Goal: Task Accomplishment & Management: Manage account settings

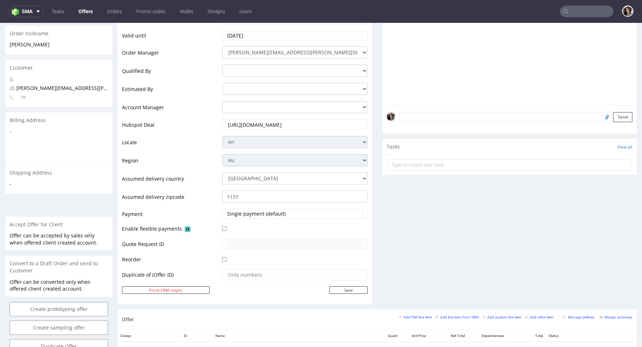
scroll to position [293, 0]
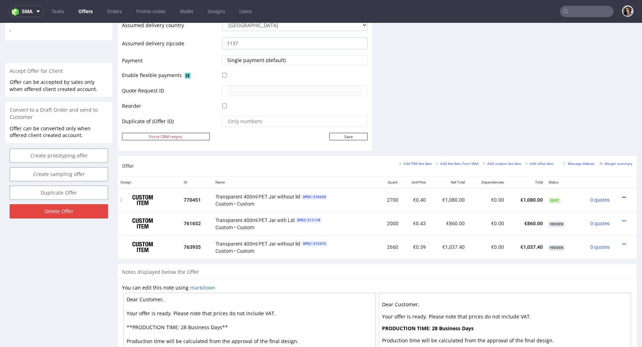
click at [622, 196] on icon at bounding box center [624, 197] width 4 height 5
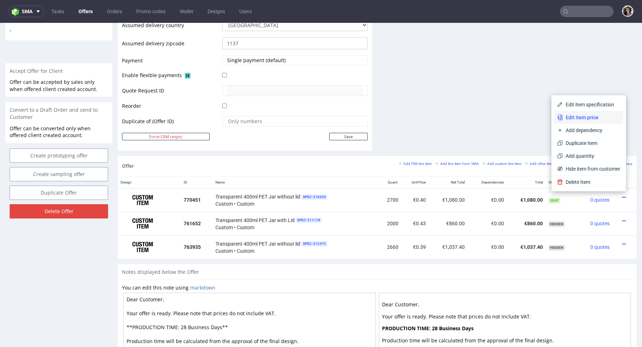
click at [581, 117] on span "Edit item price" at bounding box center [591, 117] width 57 height 7
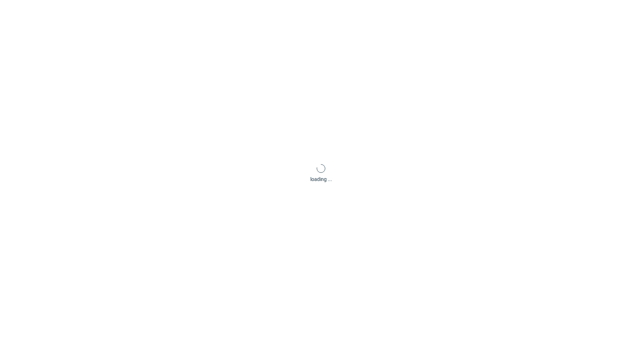
type input "0.4"
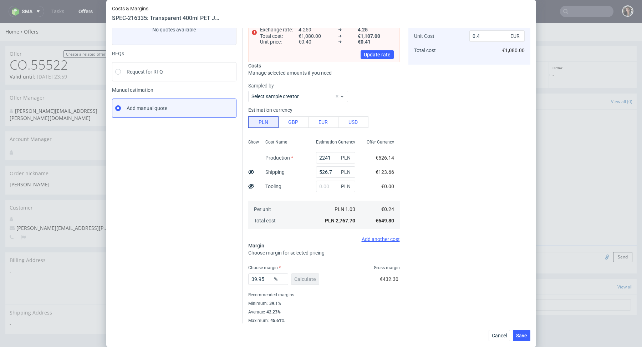
scroll to position [58, 0]
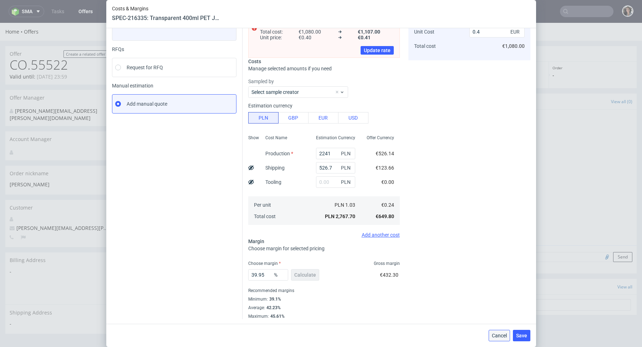
click at [498, 335] on span "Cancel" at bounding box center [499, 335] width 15 height 5
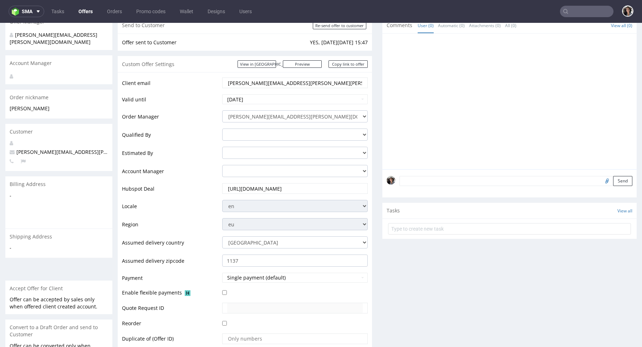
scroll to position [229, 0]
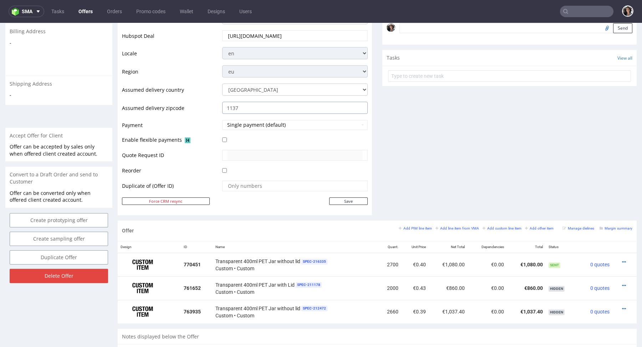
click at [275, 111] on input "1137" at bounding box center [295, 108] width 146 height 12
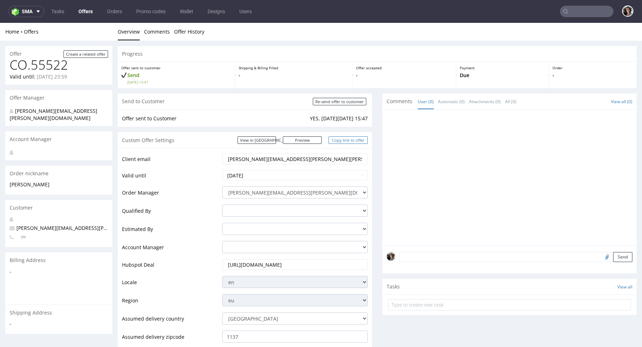
click at [349, 141] on link "Copy link to offer" at bounding box center [348, 139] width 39 height 7
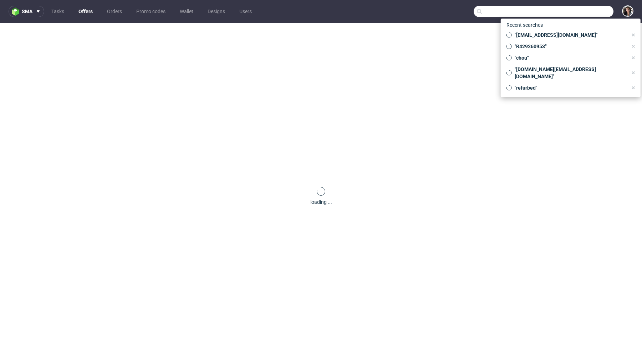
paste input "[EMAIL_ADDRESS][DOMAIN_NAME]"
click at [572, 12] on input "text" at bounding box center [544, 11] width 140 height 11
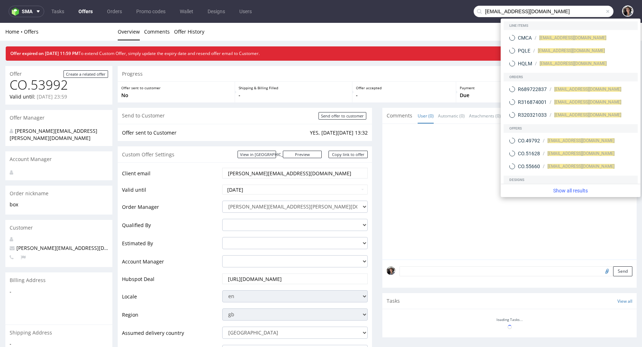
type input "cloudandcuckoo@gmail.com"
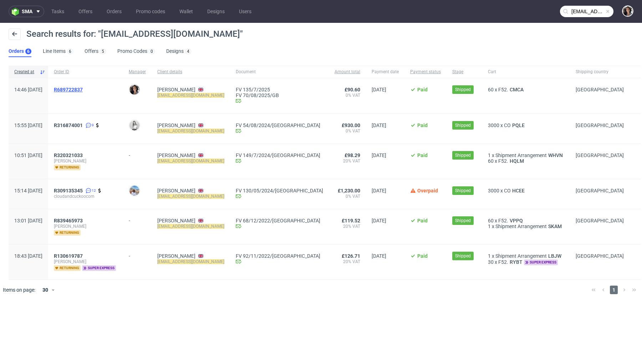
click at [83, 87] on span "R689722837" at bounding box center [68, 90] width 29 height 6
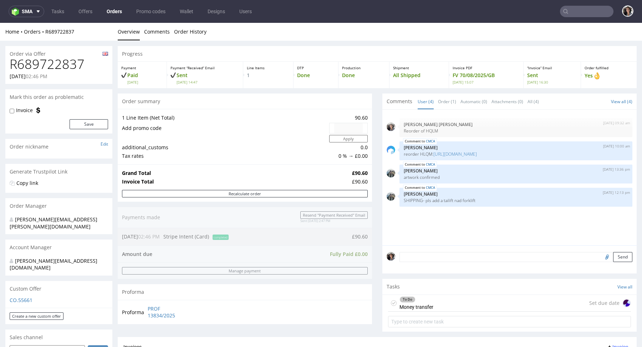
type input "cloudandcuckoo@gmail.com"
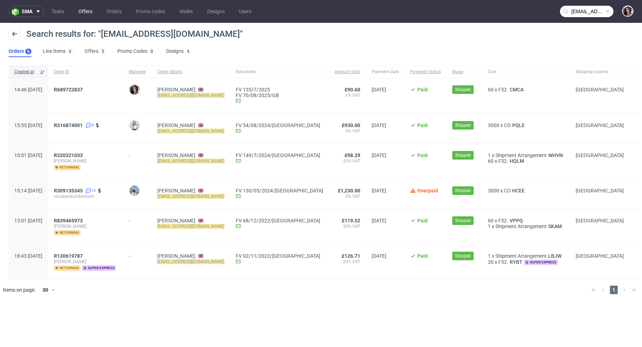
click at [89, 11] on link "Offers" at bounding box center [85, 11] width 22 height 11
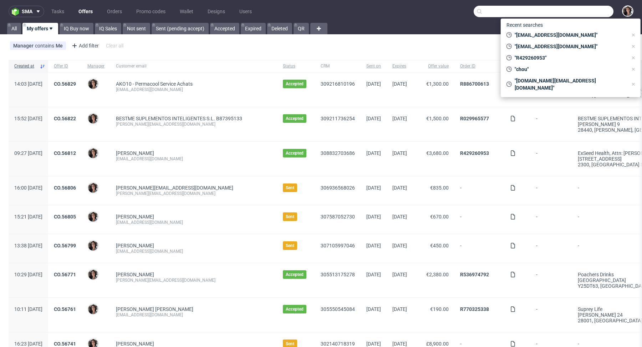
click at [576, 11] on input "text" at bounding box center [544, 11] width 140 height 11
paste input "cloudandcuckoo@gmail.com"
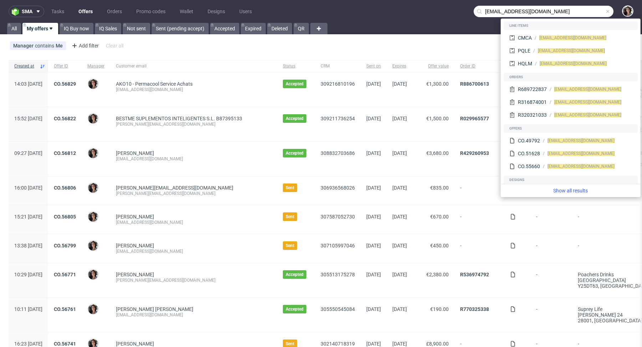
type input "cloudandcuckoo@gmail.com"
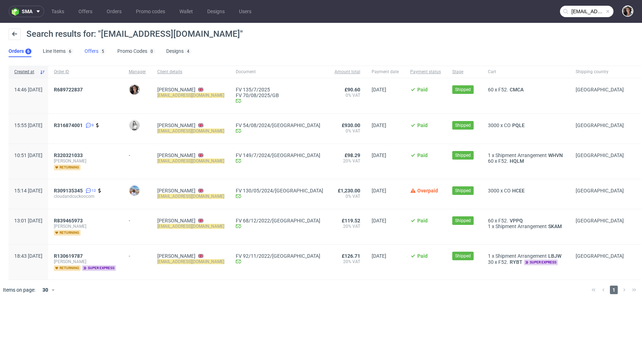
click at [90, 49] on link "Offers 5" at bounding box center [95, 51] width 21 height 11
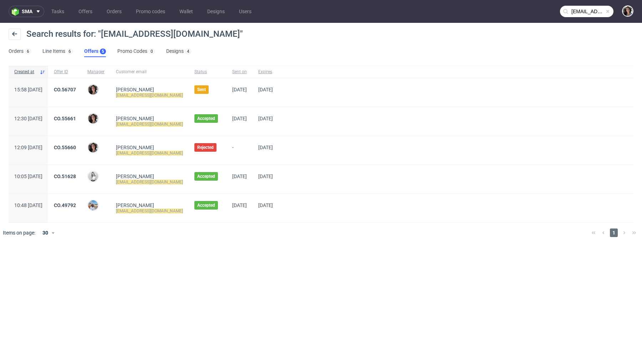
click at [82, 85] on div "CO.56707" at bounding box center [65, 92] width 34 height 29
click at [76, 91] on link "CO.56707" at bounding box center [65, 90] width 22 height 6
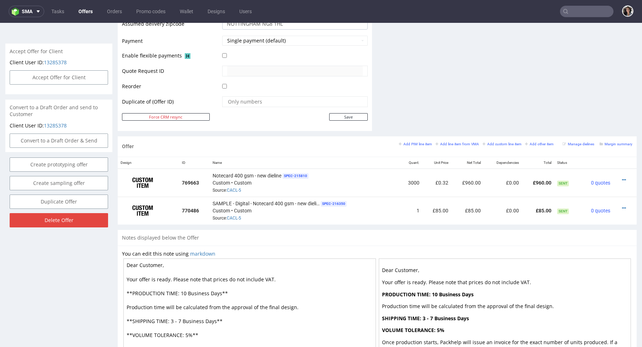
scroll to position [361, 0]
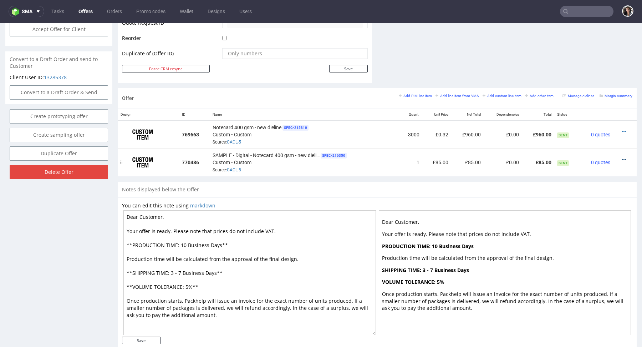
click at [622, 157] on icon at bounding box center [624, 159] width 4 height 5
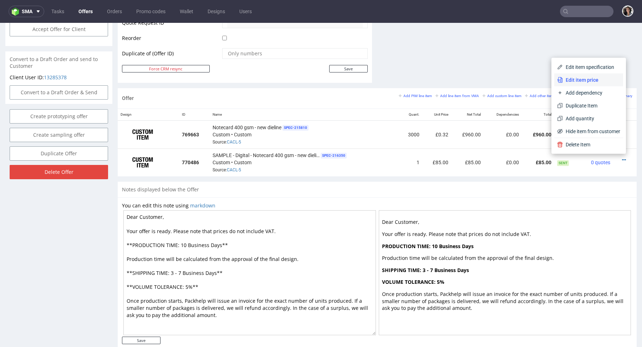
click at [580, 78] on span "Edit item price" at bounding box center [591, 79] width 57 height 7
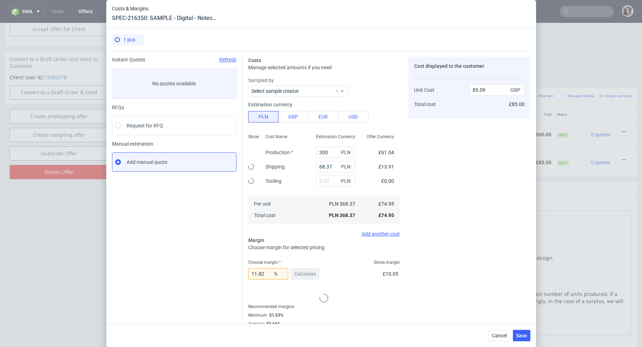
type input "85"
click at [501, 333] on span "Cancel" at bounding box center [499, 335] width 15 height 5
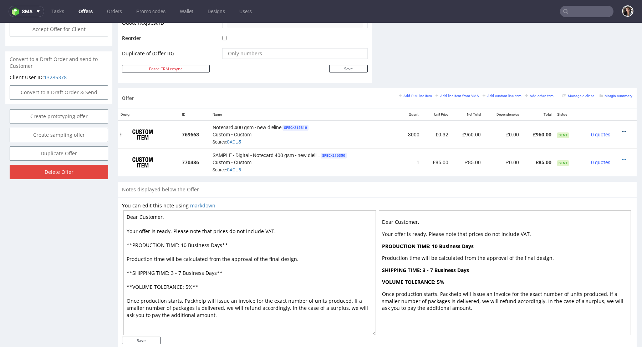
click at [622, 130] on icon at bounding box center [624, 131] width 4 height 5
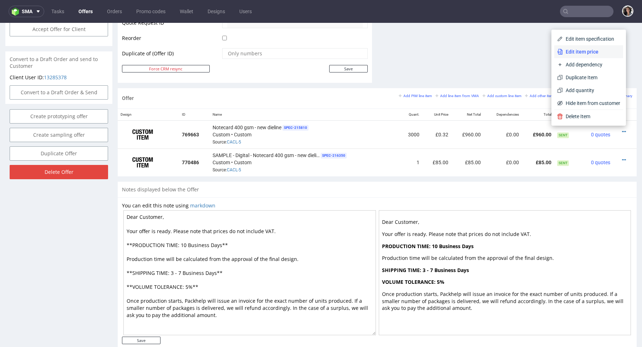
click at [580, 46] on li "Edit item price" at bounding box center [589, 51] width 69 height 13
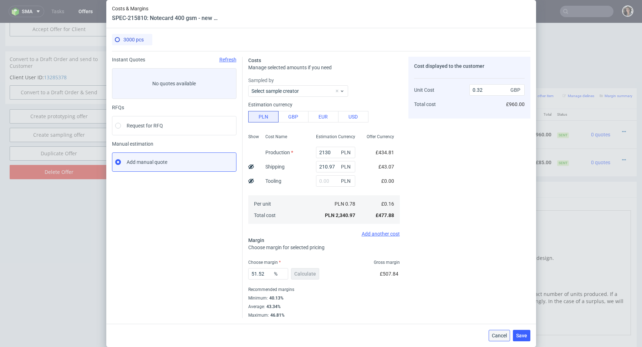
click at [499, 331] on button "Cancel" at bounding box center [499, 335] width 21 height 11
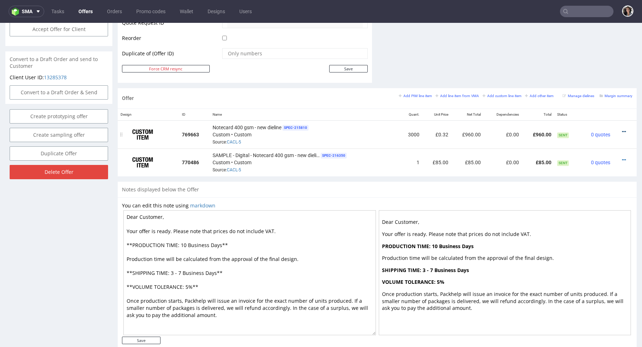
click at [622, 130] on icon at bounding box center [624, 131] width 4 height 5
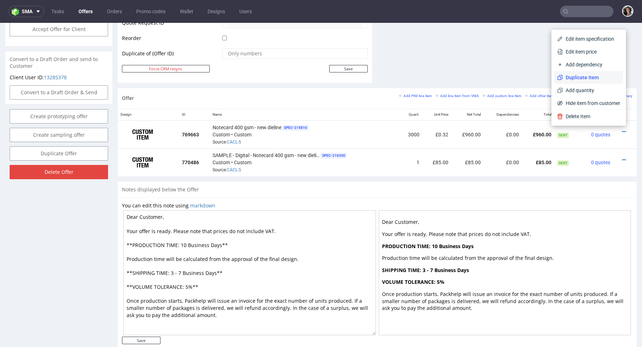
click at [597, 74] on span "Duplicate Item" at bounding box center [591, 77] width 57 height 7
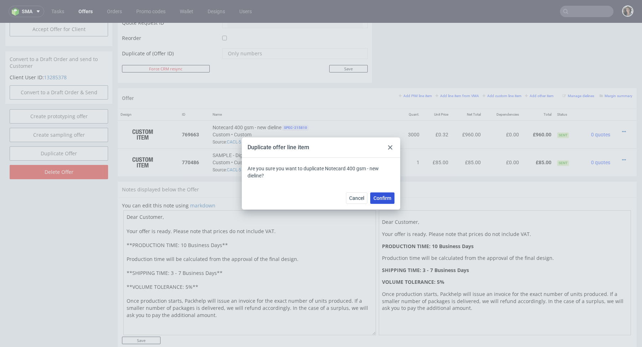
click at [383, 197] on span "Confirm" at bounding box center [383, 198] width 18 height 5
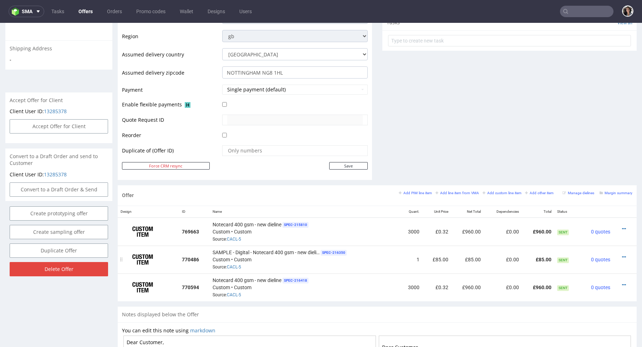
scroll to position [269, 0]
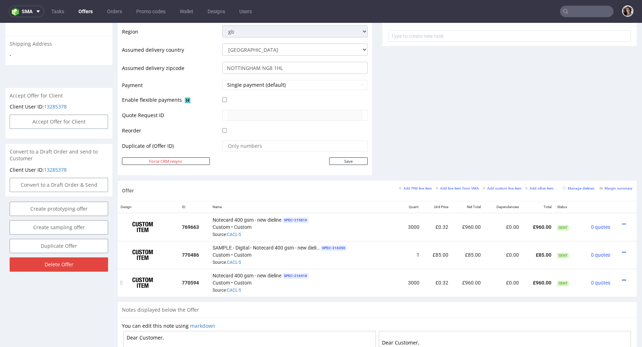
click at [622, 279] on icon at bounding box center [624, 280] width 4 height 5
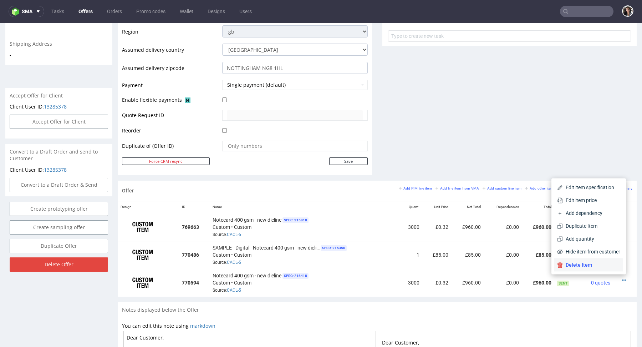
click at [588, 267] on span "Delete Item" at bounding box center [591, 264] width 57 height 7
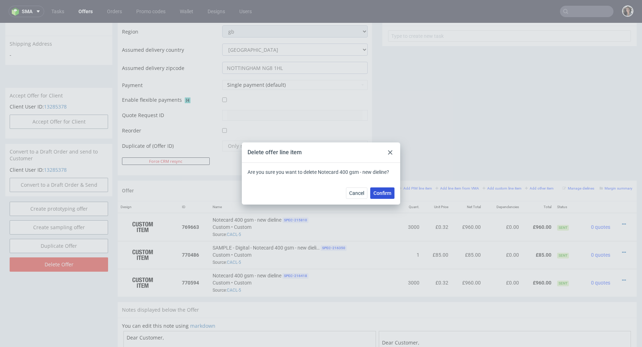
click at [385, 193] on span "Confirm" at bounding box center [383, 193] width 18 height 5
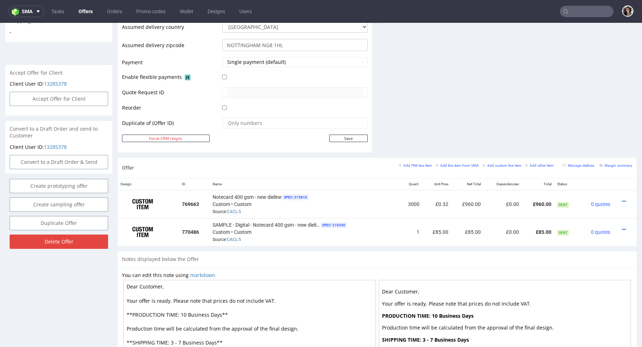
scroll to position [375, 0]
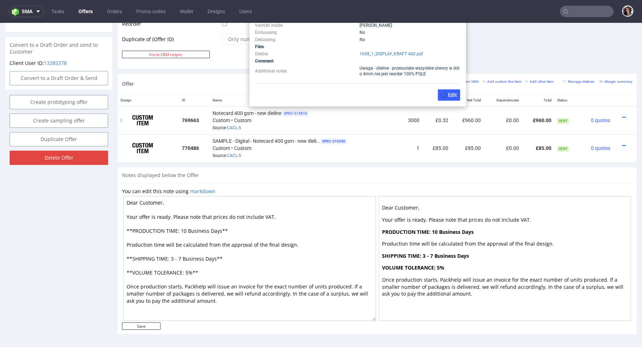
click at [290, 112] on span "SPEC- 215810" at bounding box center [296, 114] width 26 height 6
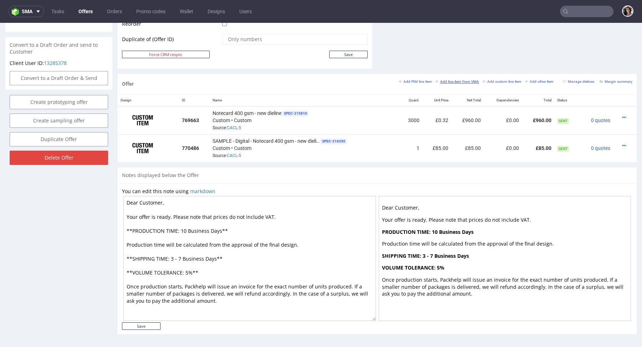
click at [454, 80] on small "Add line item from VMA" at bounding box center [458, 82] width 44 height 4
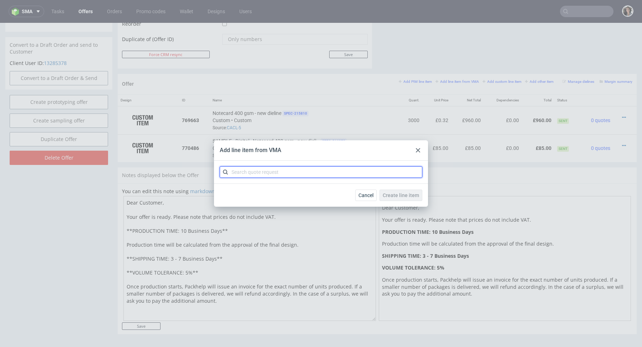
click at [268, 172] on input "text" at bounding box center [321, 171] width 203 height 11
paste input "CACL"
type input "CACL"
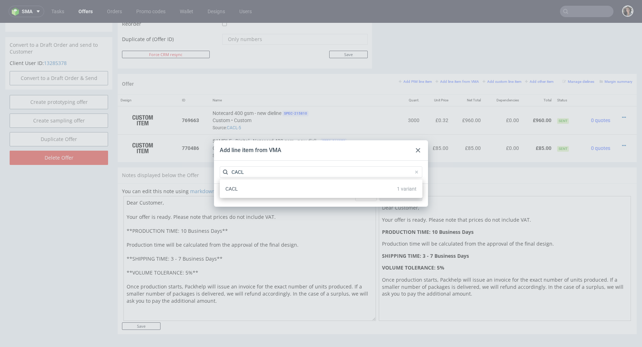
click at [232, 186] on span "CACL" at bounding box center [232, 189] width 12 height 6
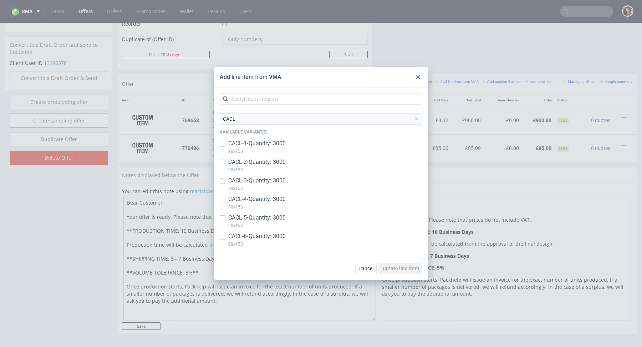
click at [242, 235] on p "CACL-6 • Quantity: 3000" at bounding box center [256, 236] width 57 height 8
checkbox input "true"
click at [402, 266] on span "Create line item" at bounding box center [401, 268] width 36 height 5
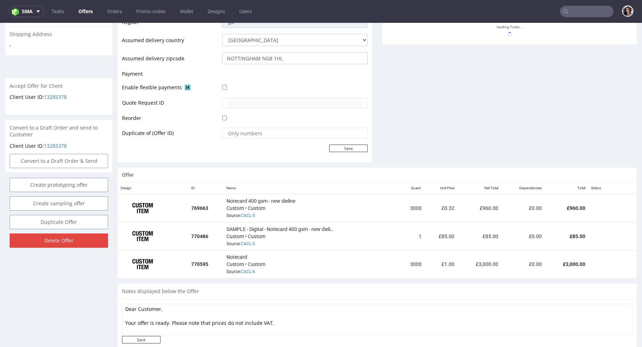
scroll to position [403, 0]
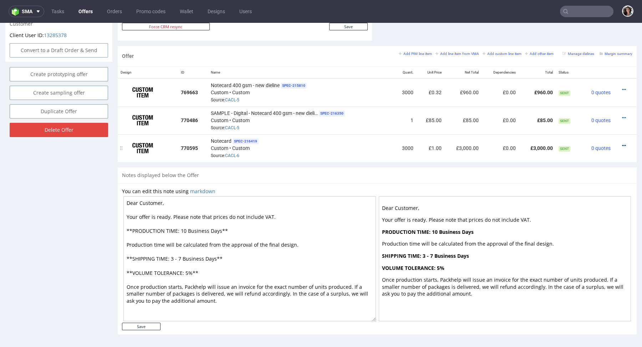
click at [622, 143] on icon at bounding box center [624, 145] width 4 height 5
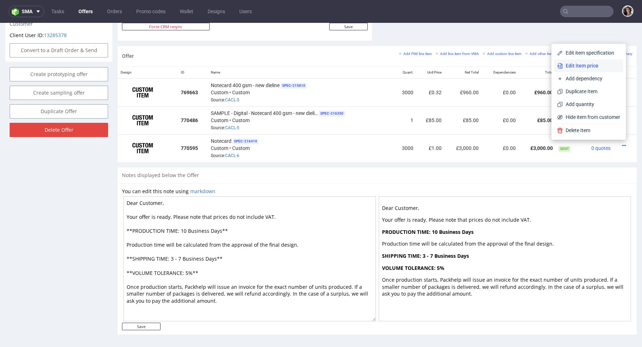
click at [568, 64] on span "Edit item price" at bounding box center [591, 65] width 57 height 7
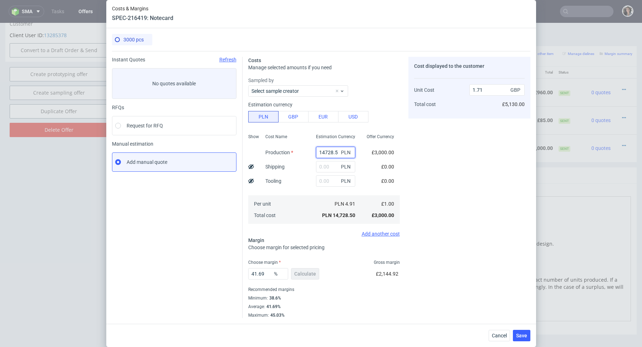
click at [335, 155] on input "14728.5" at bounding box center [335, 152] width 39 height 11
paste input "2130"
type input "2130"
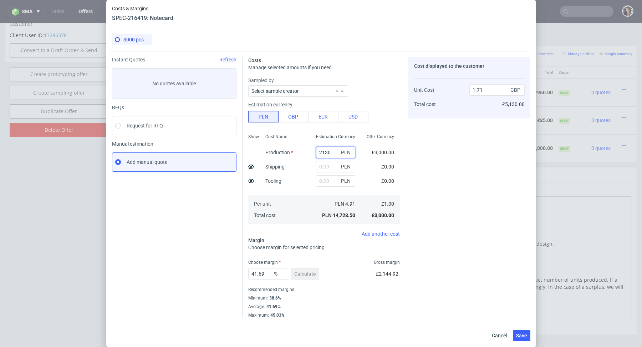
type input "0.25"
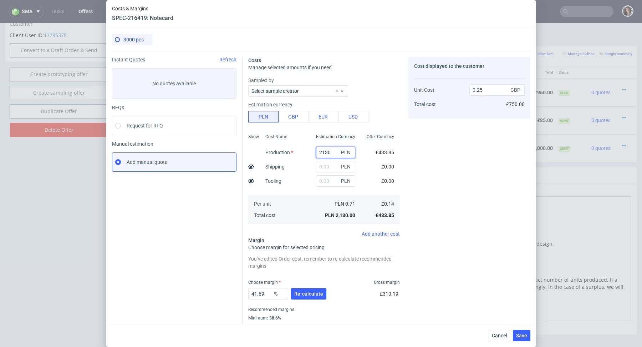
type input "2130"
click at [318, 181] on input "text" at bounding box center [335, 180] width 39 height 11
paste input "250"
type input "250"
type input "0.28"
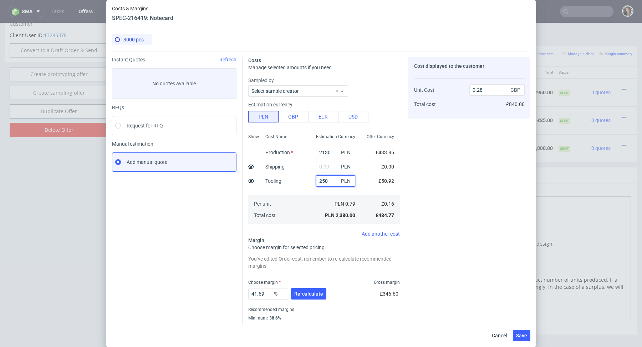
type input "250"
click at [318, 289] on button "Re-calculate" at bounding box center [308, 293] width 35 height 11
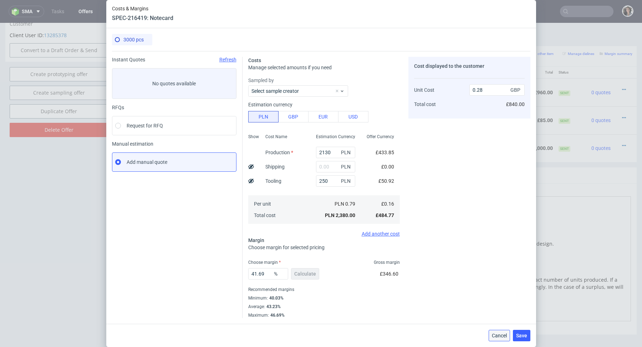
click at [510, 335] on button "Cancel" at bounding box center [499, 335] width 21 height 11
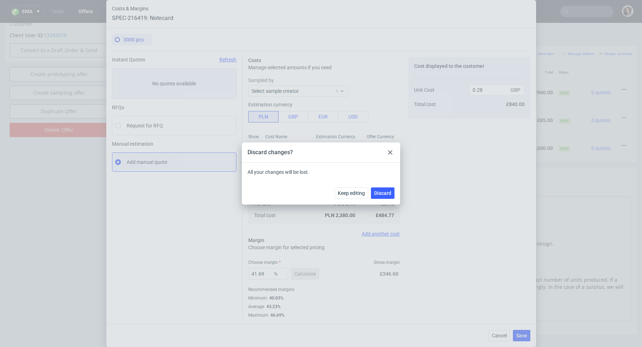
click at [390, 150] on icon at bounding box center [390, 152] width 4 height 4
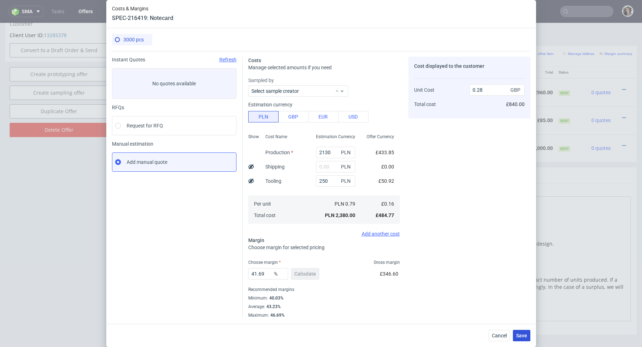
click at [521, 333] on span "Save" at bounding box center [521, 335] width 11 height 5
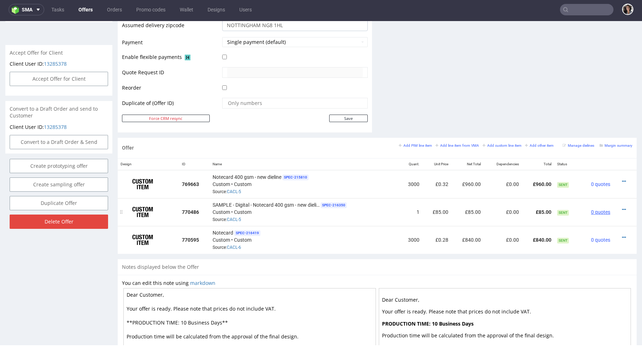
scroll to position [314, 0]
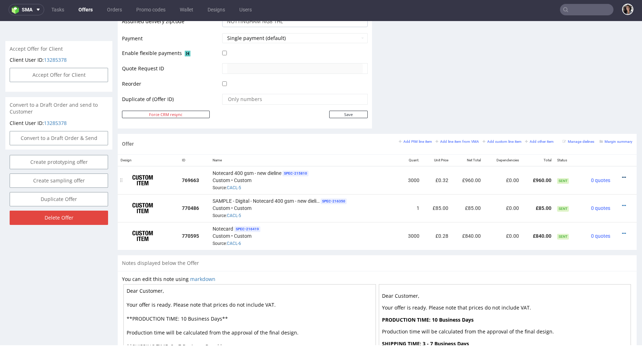
click at [622, 175] on icon at bounding box center [624, 177] width 4 height 5
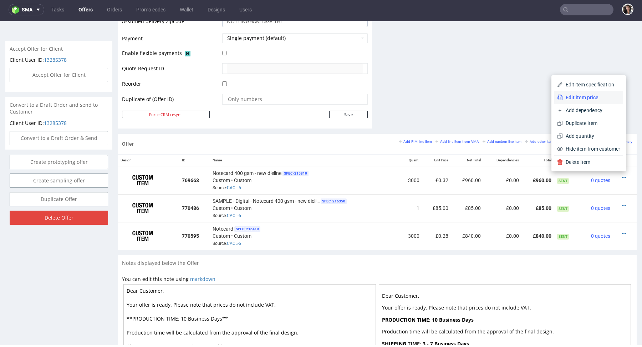
click at [577, 97] on span "Edit item price" at bounding box center [591, 97] width 57 height 7
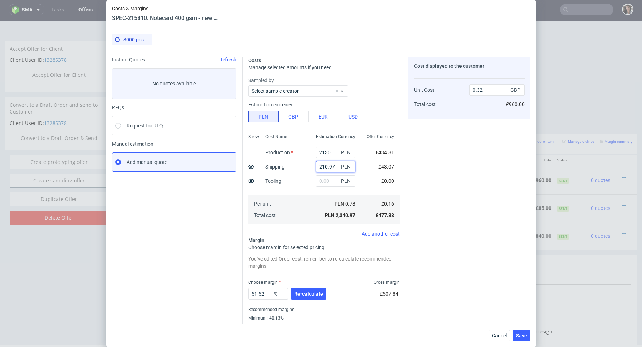
click at [324, 164] on input "210.97" at bounding box center [335, 166] width 39 height 11
click at [499, 333] on span "Cancel" at bounding box center [499, 335] width 15 height 5
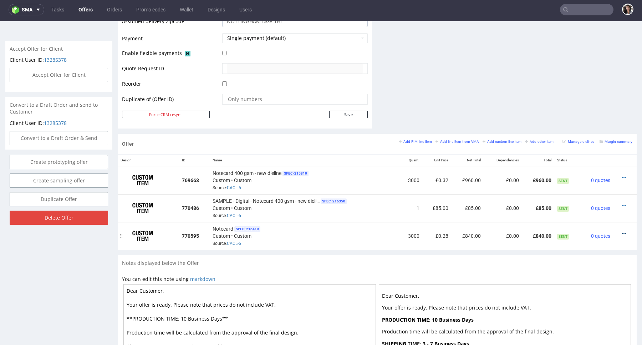
click at [622, 232] on icon at bounding box center [624, 233] width 4 height 5
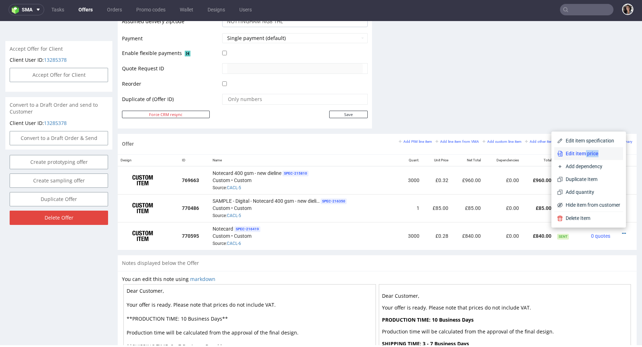
click at [578, 157] on li "Edit item price" at bounding box center [589, 153] width 69 height 13
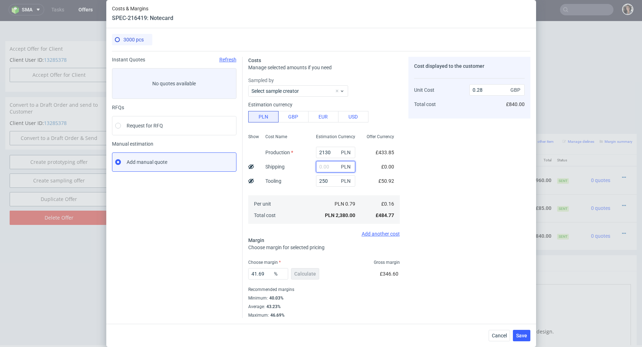
click at [326, 167] on input "text" at bounding box center [335, 166] width 39 height 11
paste input "210.97"
type input "210.97"
type input "0.3"
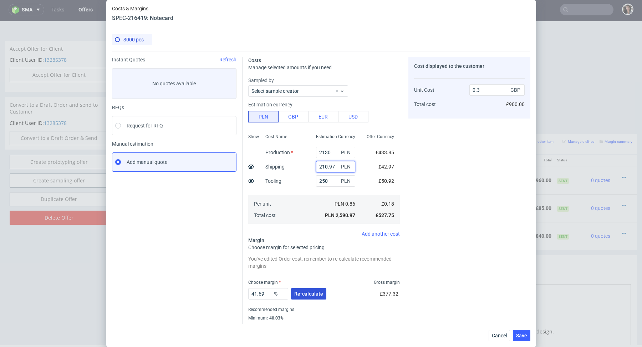
type input "210.97"
click at [307, 291] on span "Re-calculate" at bounding box center [308, 293] width 29 height 5
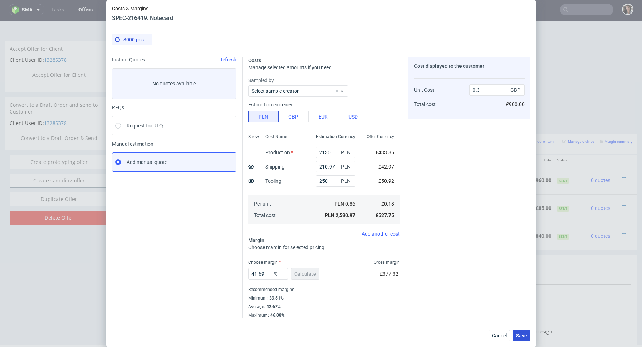
click at [525, 333] on span "Save" at bounding box center [521, 335] width 11 height 5
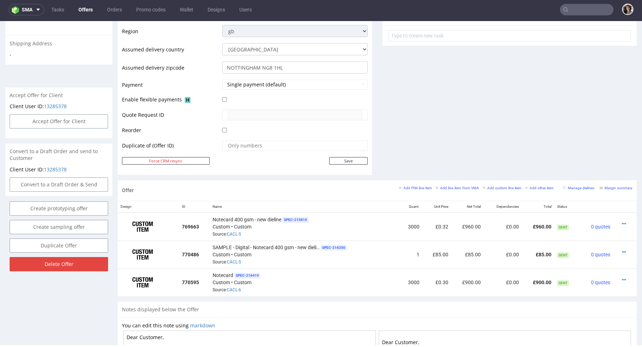
scroll to position [296, 0]
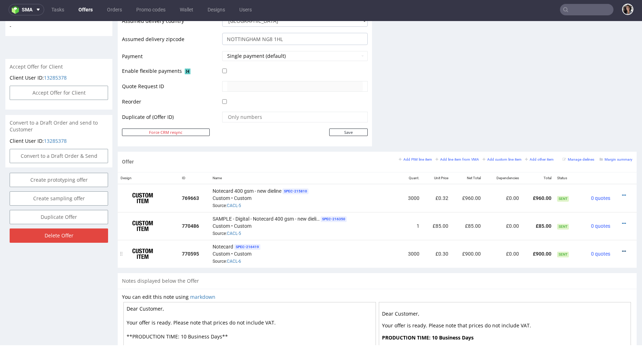
click at [622, 249] on icon at bounding box center [624, 251] width 4 height 5
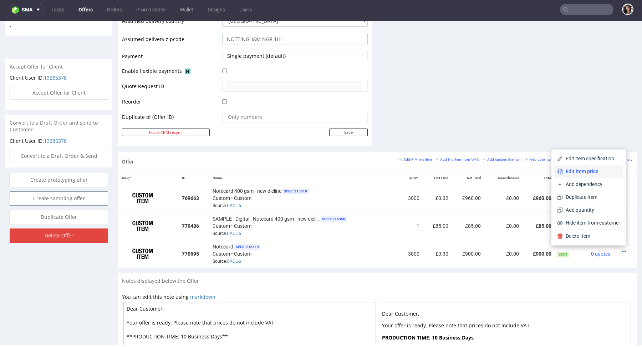
click at [589, 171] on span "Edit item price" at bounding box center [591, 171] width 57 height 7
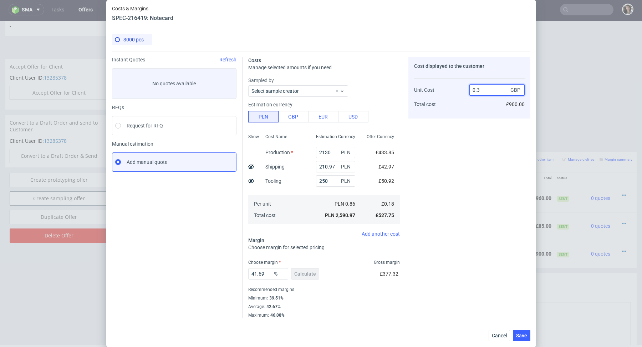
click at [483, 90] on input "0.3" at bounding box center [497, 89] width 55 height 11
type input "0.32"
type input "43.75"
type input "0.33"
type input "45.45454545454545"
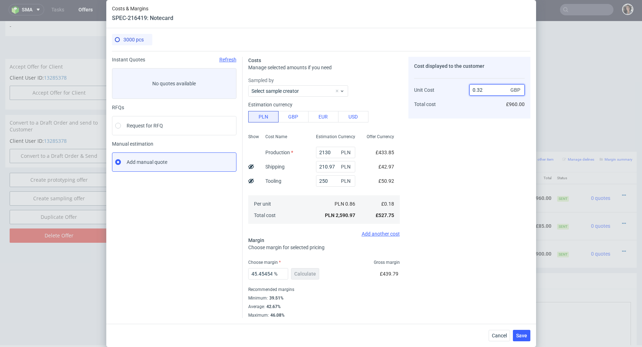
type input "0.32"
click at [444, 188] on div "Cost displayed to the customer Unit Cost Total cost 0.32 GBP £960.00" at bounding box center [470, 187] width 122 height 261
click at [525, 336] on span "Save" at bounding box center [521, 335] width 11 height 5
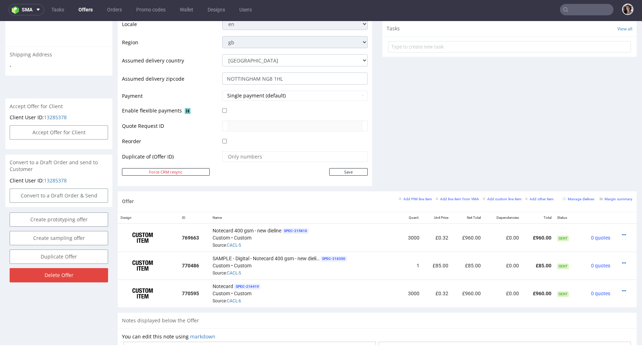
scroll to position [309, 0]
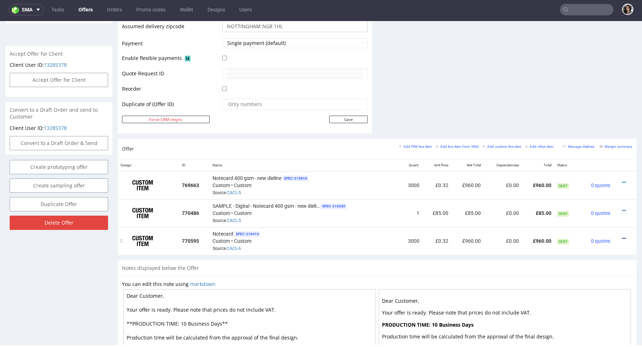
click at [622, 237] on icon at bounding box center [624, 238] width 4 height 5
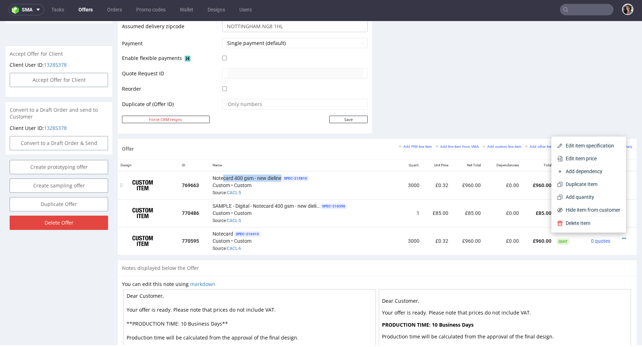
drag, startPoint x: 281, startPoint y: 176, endPoint x: 222, endPoint y: 174, distance: 58.9
click at [222, 175] on span "Notecard 400 gsm - new dieline" at bounding box center [247, 178] width 69 height 7
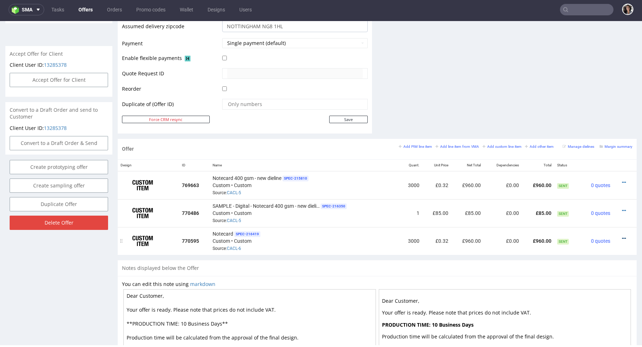
click at [622, 236] on icon at bounding box center [624, 238] width 4 height 5
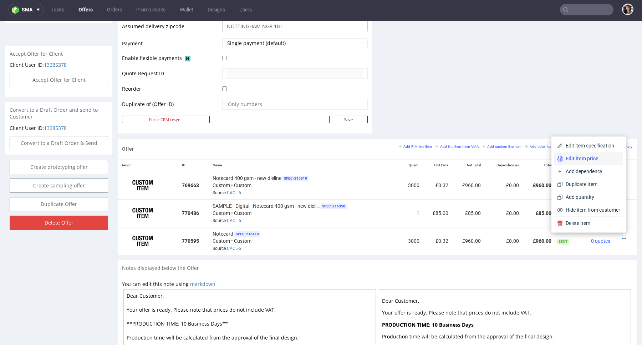
click at [586, 156] on span "Edit item price" at bounding box center [591, 158] width 57 height 7
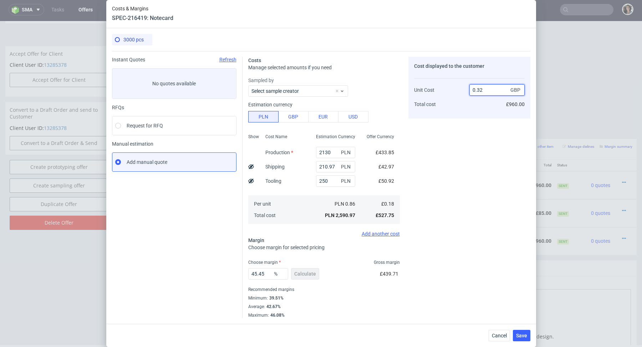
click at [492, 87] on input "0.32" at bounding box center [497, 89] width 55 height 11
type input "0.33"
type input "45.45454545454545"
click at [362, 269] on div "45.45454545454545 % Calculate £439.79" at bounding box center [324, 275] width 152 height 20
click at [485, 88] on input "0.33" at bounding box center [497, 89] width 55 height 11
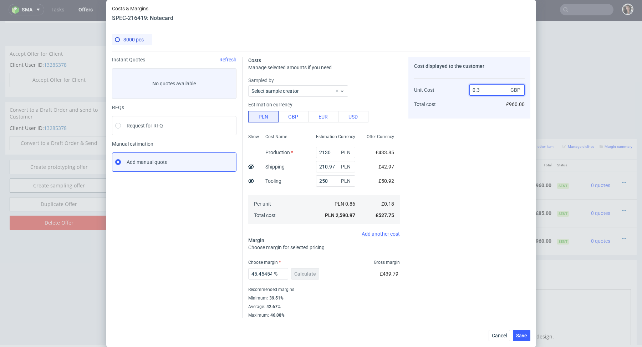
type input "0.32"
type input "43.75"
click at [470, 116] on div "Cost displayed to the customer Unit Cost Total cost 0.31 GBP £930.00" at bounding box center [470, 88] width 122 height 62
click at [484, 90] on input "0.31" at bounding box center [497, 89] width 55 height 11
type input "0.34"
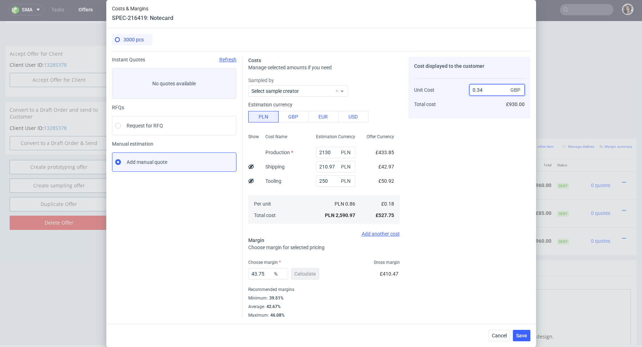
type input "47.05882352941177"
click at [423, 220] on div "Cost displayed to the customer Unit Cost Total cost 0.33 GBP £990.00" at bounding box center [470, 187] width 122 height 261
click at [486, 88] on input "0.33" at bounding box center [497, 89] width 55 height 11
type input "0.32"
type input "43.75"
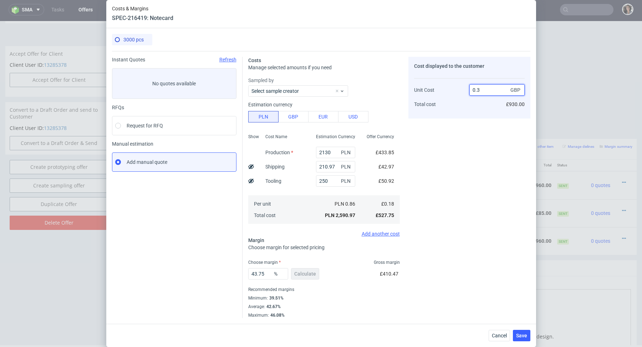
type input "0.33"
type input "45.45454545454545"
type input "0.32"
click at [450, 149] on div "Cost displayed to the customer Unit Cost Total cost 0.32 GBP £960.00" at bounding box center [470, 187] width 122 height 261
click at [523, 334] on span "Save" at bounding box center [521, 335] width 11 height 5
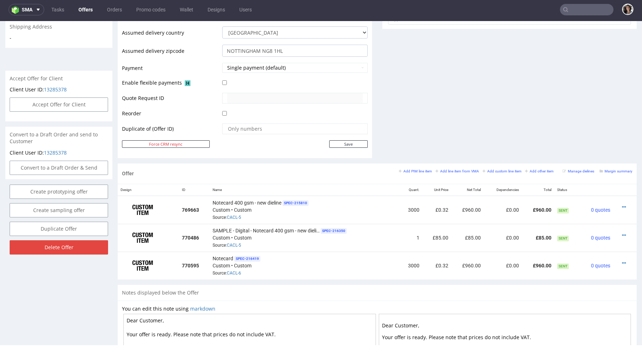
scroll to position [321, 0]
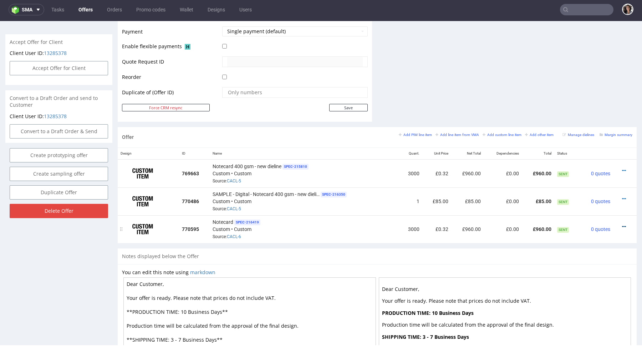
click at [622, 225] on icon at bounding box center [624, 226] width 4 height 5
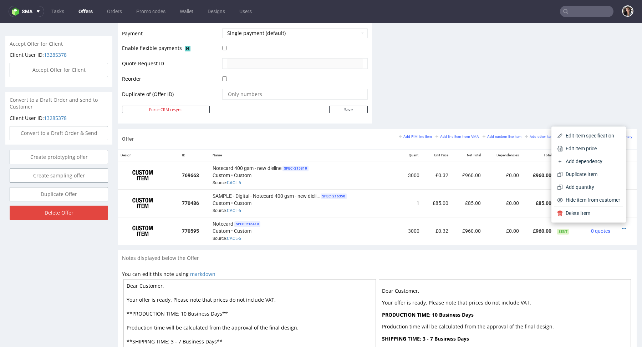
scroll to position [2, 0]
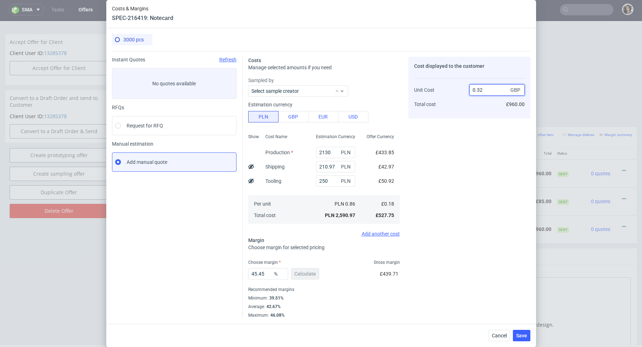
click at [500, 93] on input "0.32" at bounding box center [497, 89] width 55 height 11
type input "0.34"
type input "47.05882352941177"
type input "0.33"
click at [474, 225] on div "Cost displayed to the customer Unit Cost Total cost 0.33 GBP £990.00" at bounding box center [470, 187] width 122 height 261
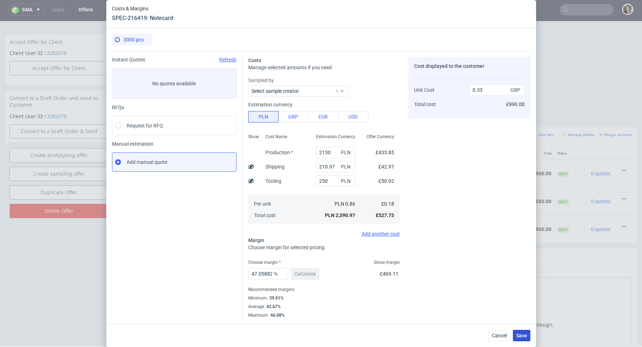
click at [518, 331] on button "Save" at bounding box center [521, 335] width 17 height 11
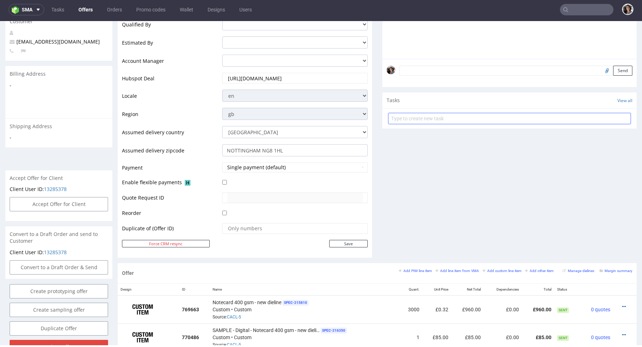
scroll to position [302, 0]
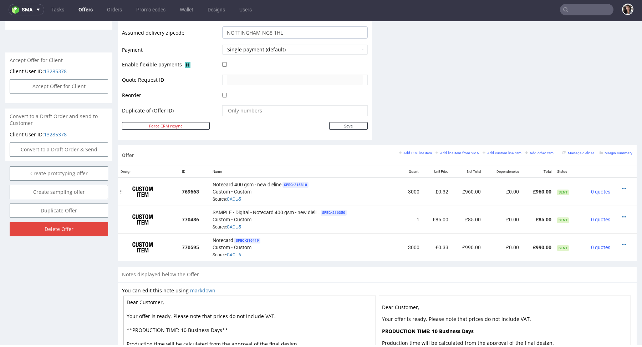
click at [616, 183] on td at bounding box center [626, 191] width 24 height 28
click at [622, 186] on icon at bounding box center [624, 188] width 4 height 5
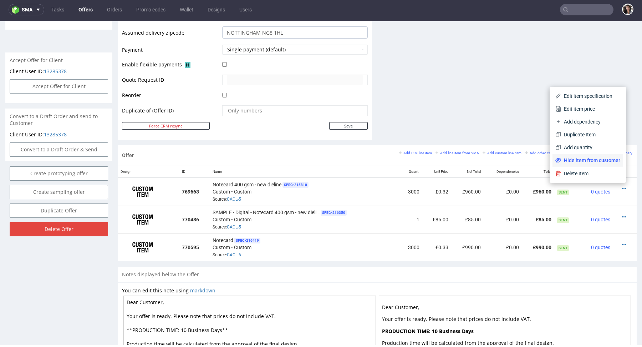
click at [592, 163] on span "Hide item from customer" at bounding box center [590, 160] width 59 height 7
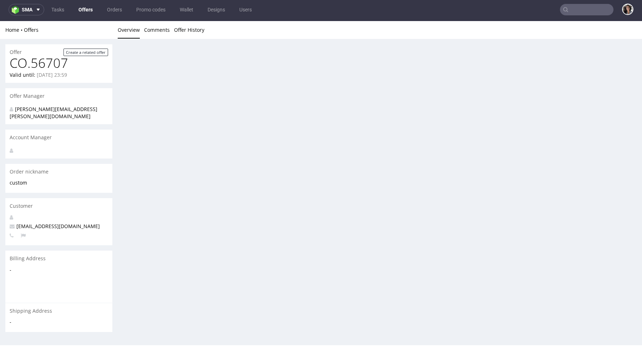
scroll to position [0, 0]
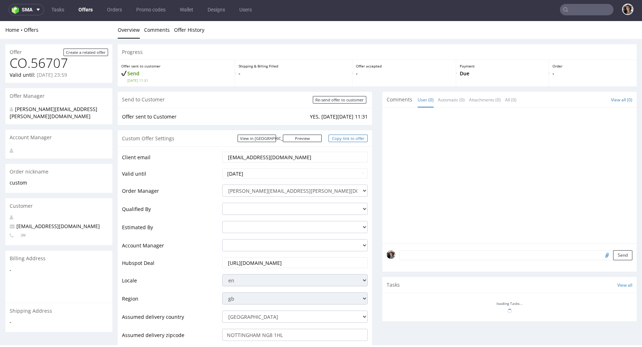
click at [350, 139] on link "Copy link to offer" at bounding box center [348, 138] width 39 height 7
click at [276, 136] on link "View in [GEOGRAPHIC_DATA]" at bounding box center [257, 138] width 39 height 7
click at [343, 139] on link "Copy link to offer" at bounding box center [348, 138] width 39 height 7
click at [344, 99] on input "Re-send offer to customer" at bounding box center [340, 99] width 54 height 7
type input "In progress..."
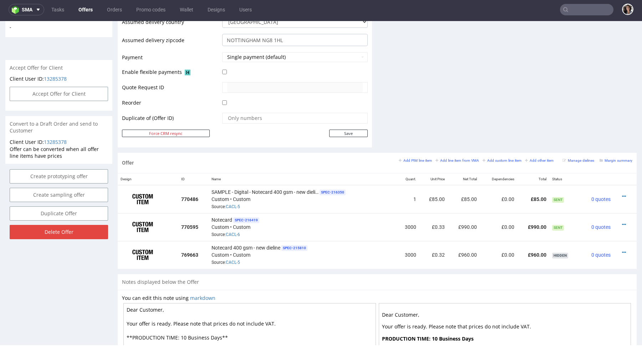
scroll to position [325, 0]
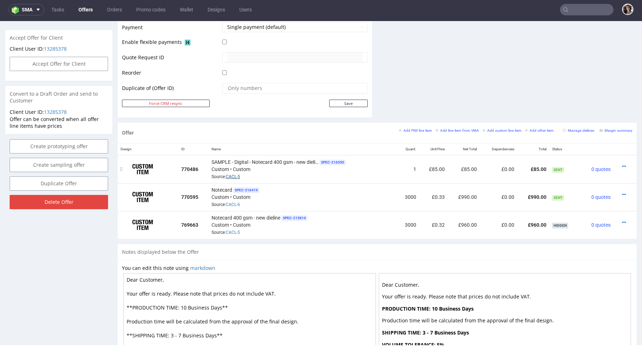
click at [232, 174] on link "CACL-5" at bounding box center [233, 176] width 14 height 5
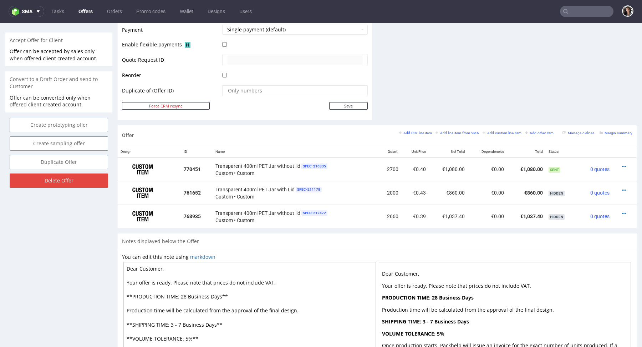
scroll to position [377, 0]
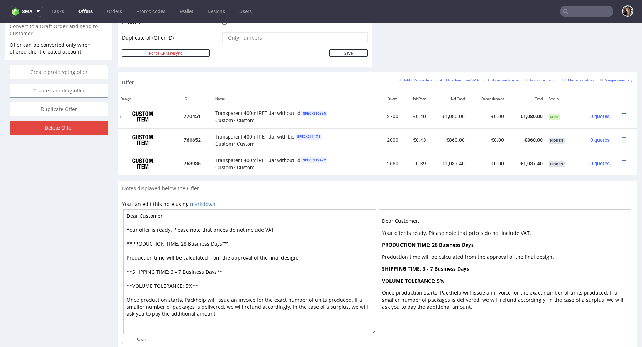
click at [622, 113] on icon at bounding box center [624, 113] width 4 height 5
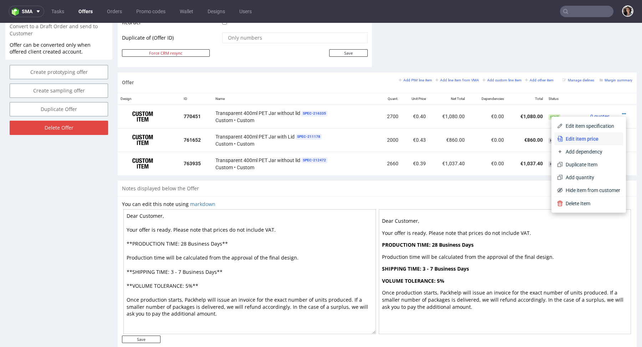
click at [578, 136] on span "Edit item price" at bounding box center [591, 138] width 57 height 7
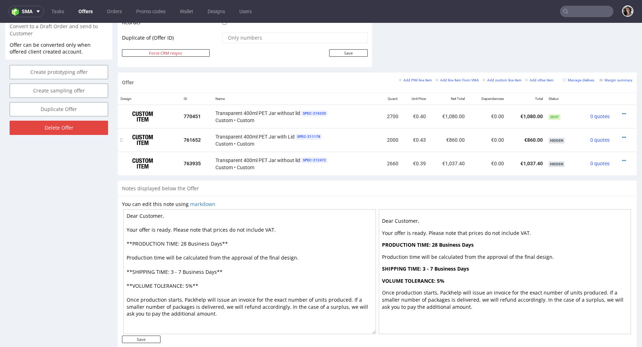
scroll to position [0, 0]
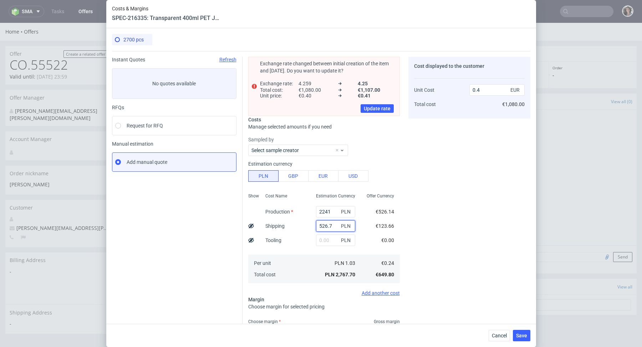
drag, startPoint x: 333, startPoint y: 226, endPoint x: 305, endPoint y: 226, distance: 27.8
click at [305, 226] on div "Show Cost Name Production Shipping Tooling Per unit Total cost Estimation Curre…" at bounding box center [324, 237] width 152 height 94
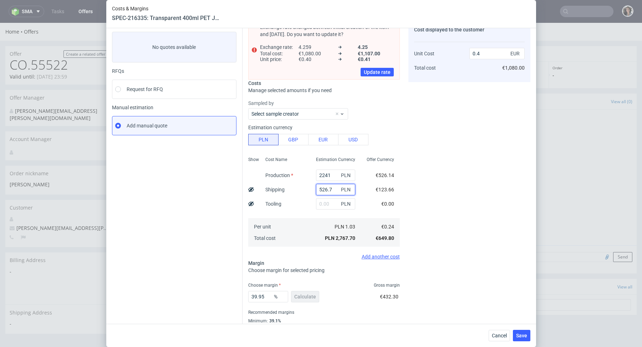
scroll to position [35, 0]
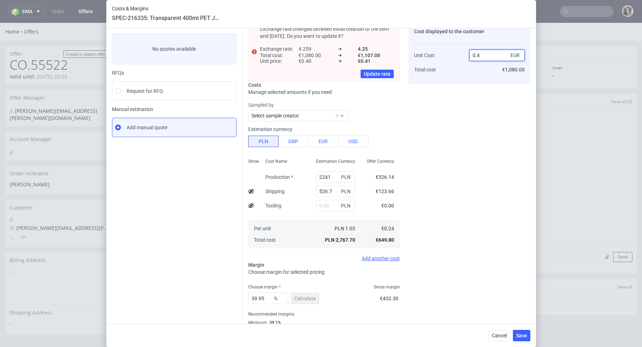
click at [485, 55] on input "0.4" at bounding box center [497, 55] width 55 height 11
click at [499, 340] on button "Cancel" at bounding box center [499, 335] width 21 height 11
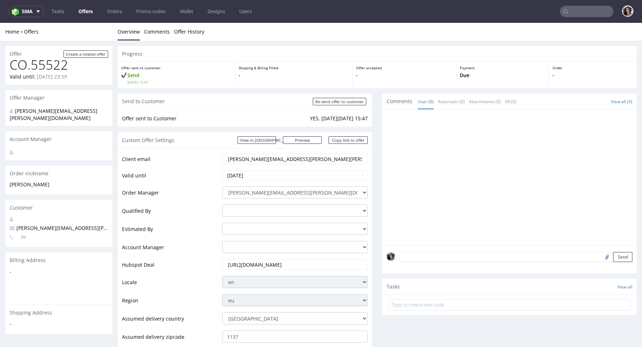
click at [293, 155] on input "zita.anna.dobak@gmail.com" at bounding box center [295, 159] width 136 height 10
click at [293, 157] on input "zita.anna.dobak@gmail.com" at bounding box center [295, 159] width 136 height 10
click at [295, 158] on input "zita.anna.dobak@gmail.com" at bounding box center [295, 159] width 136 height 10
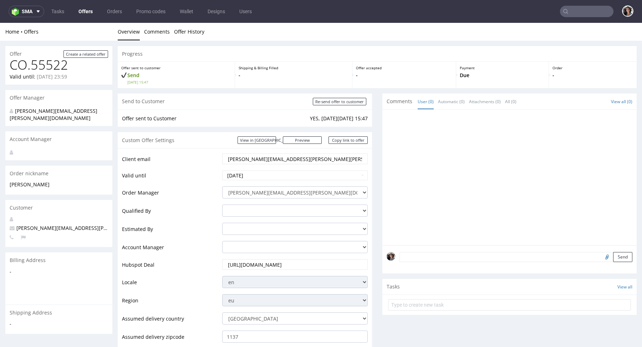
click at [295, 158] on input "zita.anna.dobak@gmail.com" at bounding box center [295, 159] width 136 height 10
click at [328, 100] on input "Re-send offer to customer" at bounding box center [340, 101] width 54 height 7
type input "In progress..."
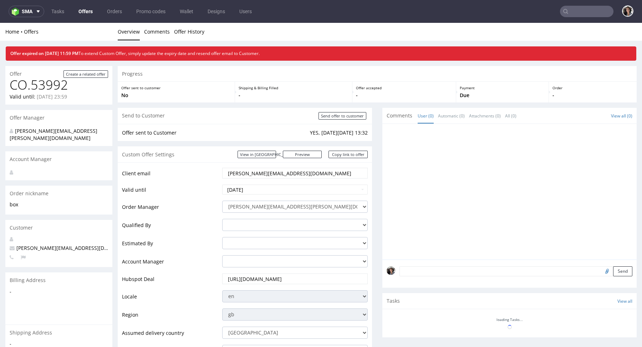
click at [580, 11] on input "text" at bounding box center [587, 11] width 54 height 11
paste input "[PERSON_NAME][EMAIL_ADDRESS][DOMAIN_NAME]"
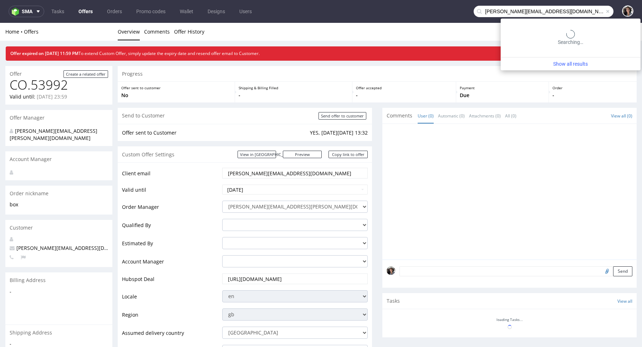
type input "[PERSON_NAME][EMAIL_ADDRESS][DOMAIN_NAME]"
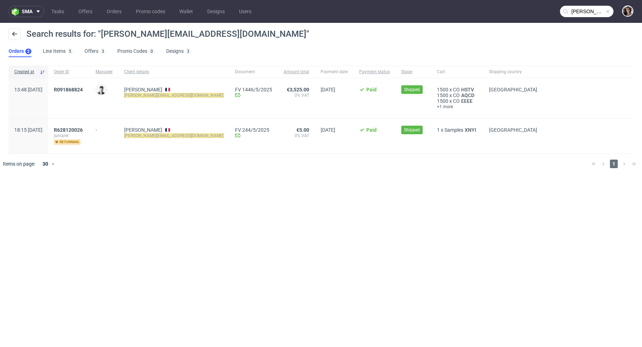
click at [86, 85] on div "R091868824" at bounding box center [69, 98] width 42 height 40
click at [83, 87] on span "R091868824" at bounding box center [68, 90] width 29 height 6
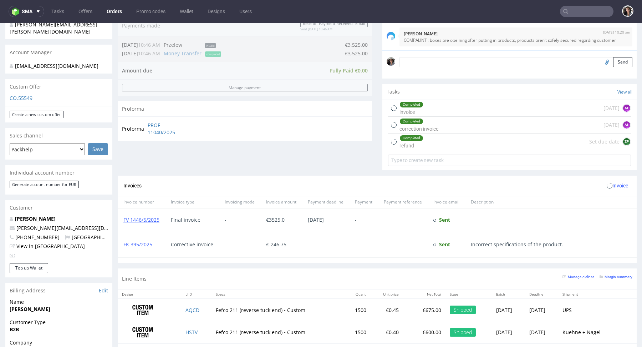
scroll to position [374, 0]
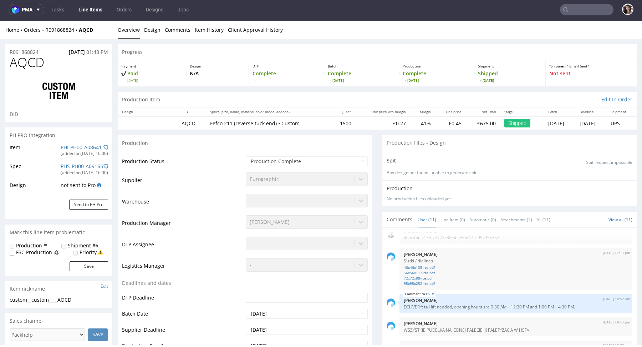
scroll to position [220, 0]
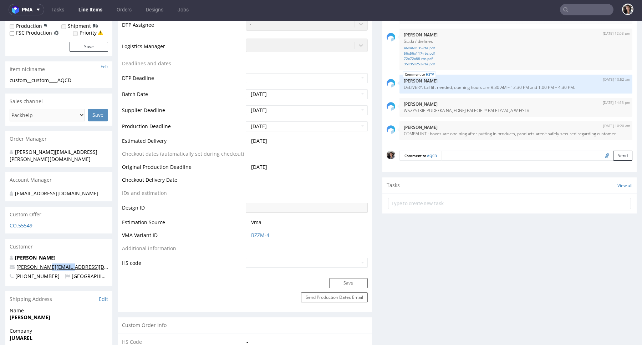
drag, startPoint x: 67, startPoint y: 268, endPoint x: 44, endPoint y: 268, distance: 23.2
click at [44, 268] on p "[PERSON_NAME][EMAIL_ADDRESS][DOMAIN_NAME]" at bounding box center [59, 266] width 99 height 7
copy link "[DOMAIN_NAME]"
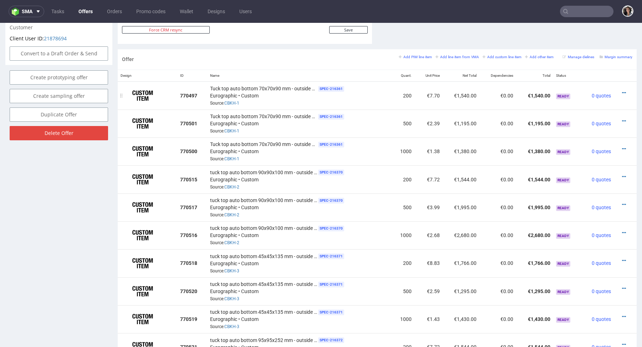
scroll to position [400, 0]
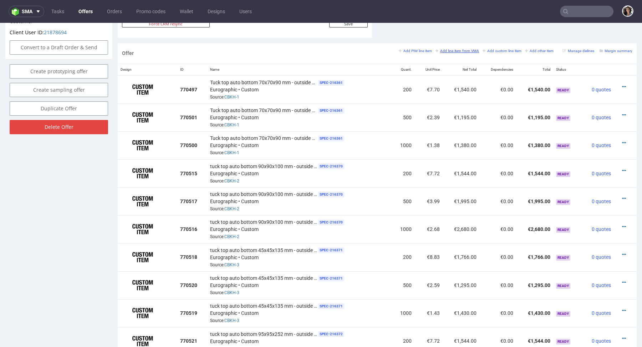
click at [460, 49] on small "Add line item from VMA" at bounding box center [458, 51] width 44 height 4
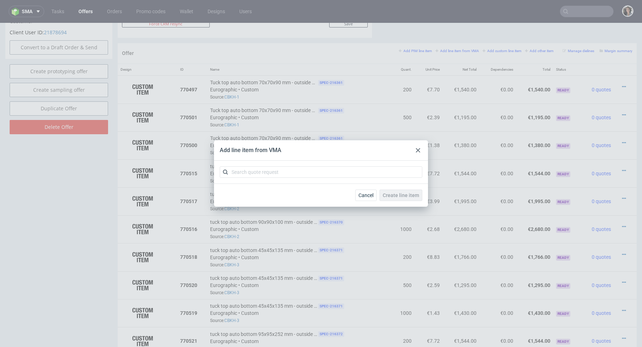
click at [347, 178] on div at bounding box center [321, 172] width 214 height 23
click at [343, 175] on input "text" at bounding box center [321, 171] width 203 height 11
paste input "CBJR"
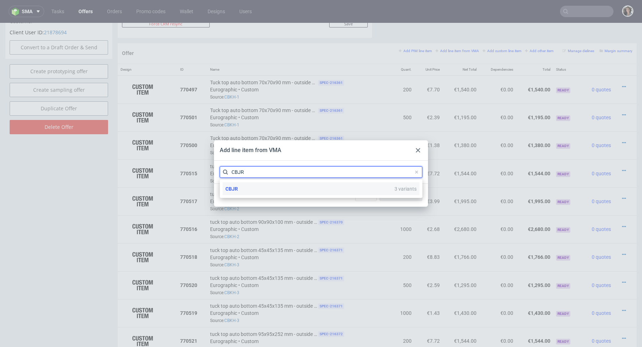
type input "CBJR"
click at [237, 186] on span "CBJR" at bounding box center [232, 189] width 12 height 6
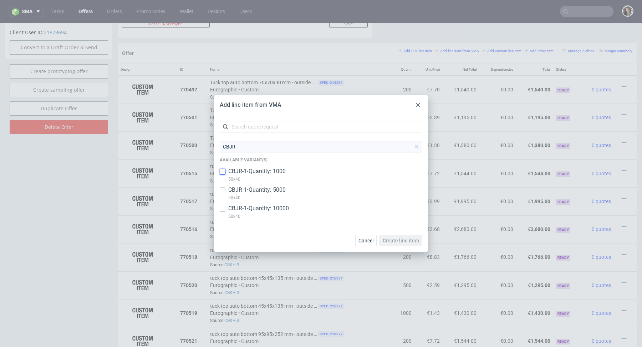
click at [225, 171] on input "checkbox" at bounding box center [223, 172] width 6 height 6
checkbox input "true"
click at [226, 189] on div "CBJR-1 • Quantity: 5000 50x40" at bounding box center [321, 195] width 203 height 19
checkbox input "true"
click at [224, 206] on input "checkbox" at bounding box center [223, 209] width 6 height 6
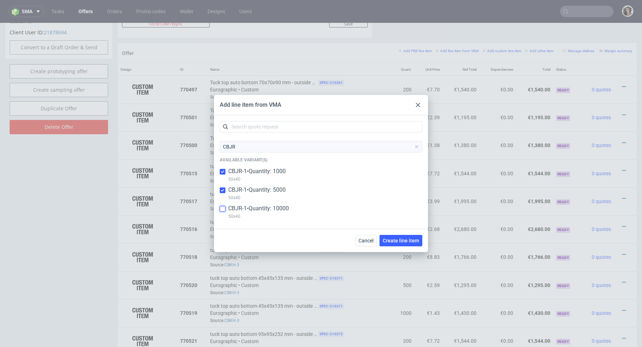
checkbox input "true"
click at [222, 189] on input "checkbox" at bounding box center [223, 190] width 6 height 6
checkbox input "false"
click at [222, 207] on input "checkbox" at bounding box center [223, 209] width 6 height 6
checkbox input "false"
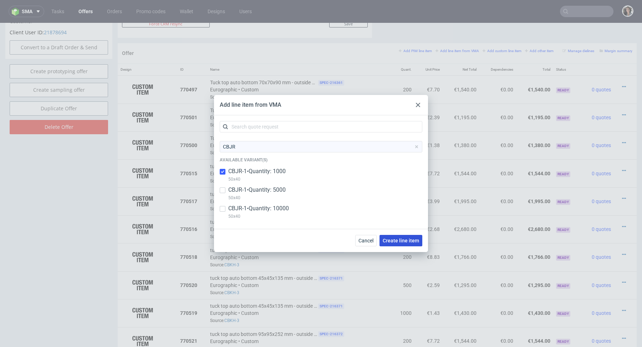
click at [398, 242] on span "Create line item" at bounding box center [401, 240] width 36 height 5
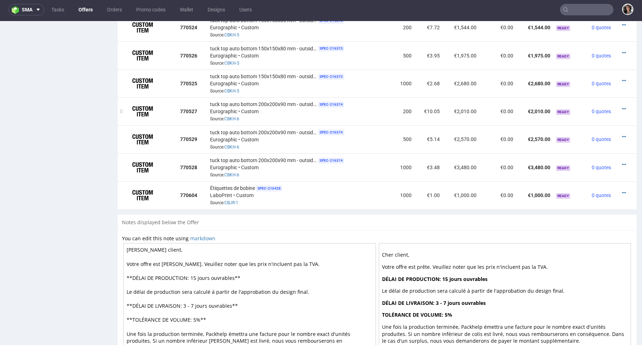
scroll to position [709, 0]
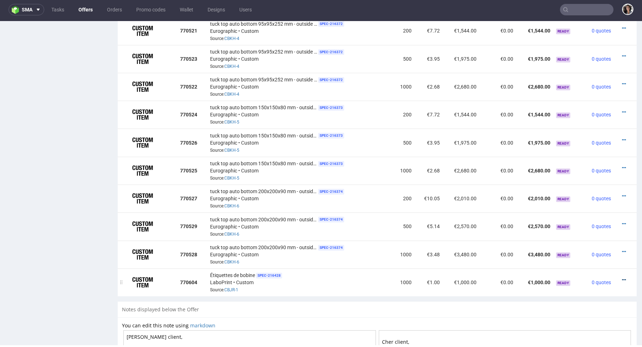
click at [622, 279] on icon at bounding box center [624, 279] width 4 height 5
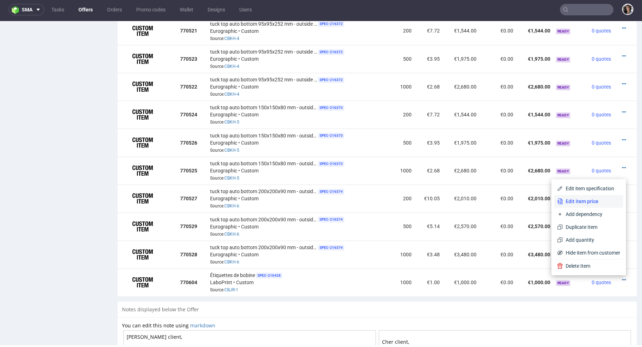
click at [581, 202] on span "Edit item price" at bounding box center [591, 201] width 57 height 7
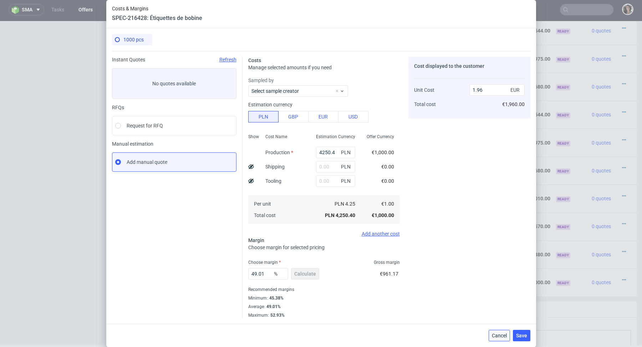
click at [493, 333] on span "Cancel" at bounding box center [499, 335] width 15 height 5
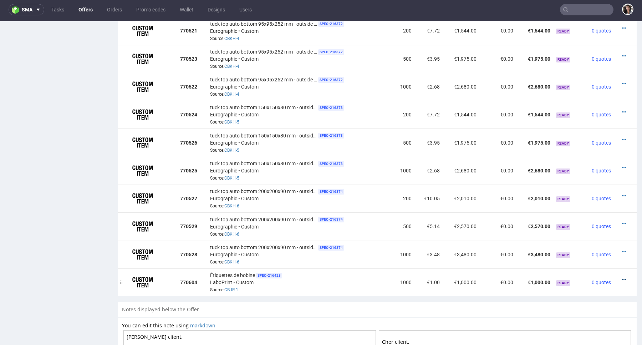
click at [622, 280] on icon at bounding box center [624, 279] width 4 height 5
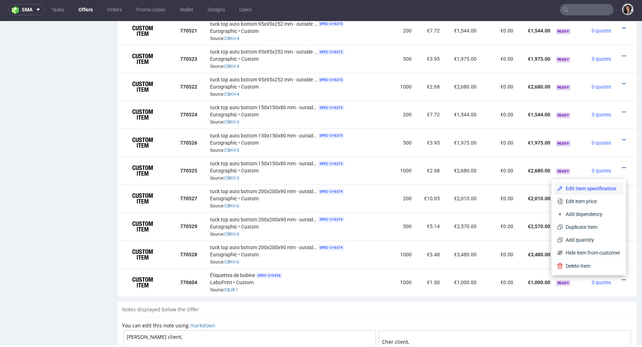
click at [587, 191] on span "Edit item specification" at bounding box center [591, 188] width 57 height 7
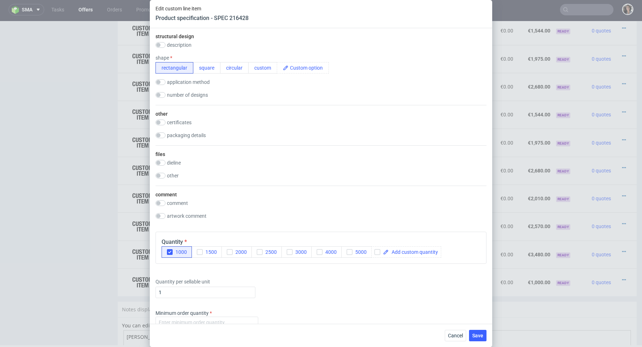
scroll to position [592, 0]
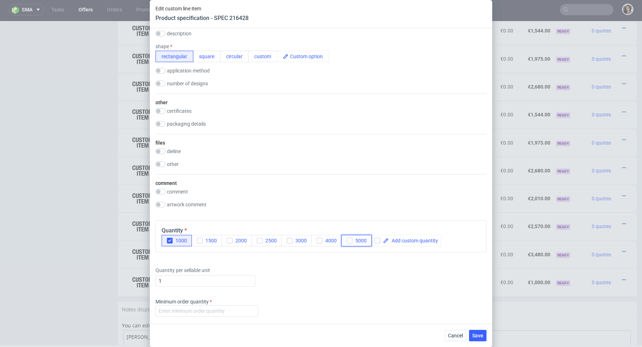
click at [347, 240] on div "button" at bounding box center [350, 241] width 6 height 6
click at [394, 242] on span at bounding box center [413, 240] width 49 height 5
checkbox input "true"
click at [392, 273] on div "Quantity per sellable unit 1" at bounding box center [321, 275] width 331 height 29
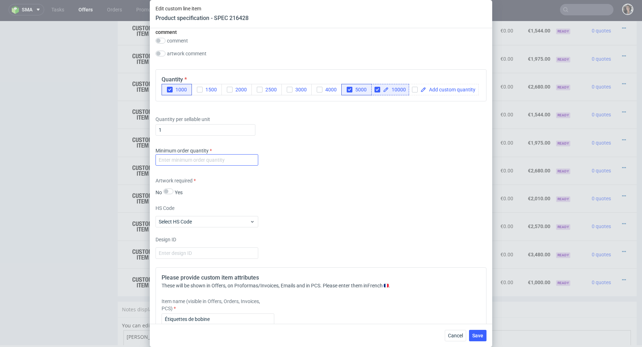
scroll to position [751, 0]
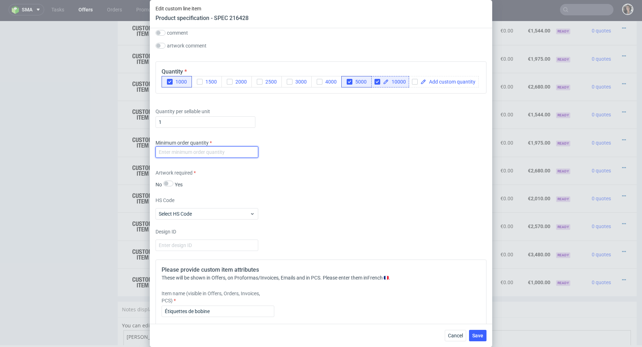
click at [232, 153] on input "number" at bounding box center [207, 151] width 103 height 11
type input "1"
click at [323, 166] on div "Supplier Custom Custom supplier LaboPrint Technical specification Instant price…" at bounding box center [321, 176] width 343 height 296
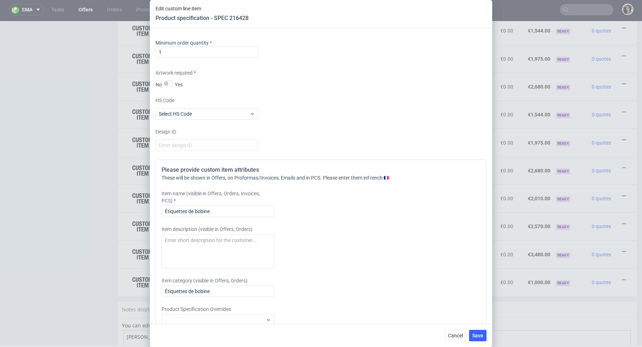
scroll to position [881, 0]
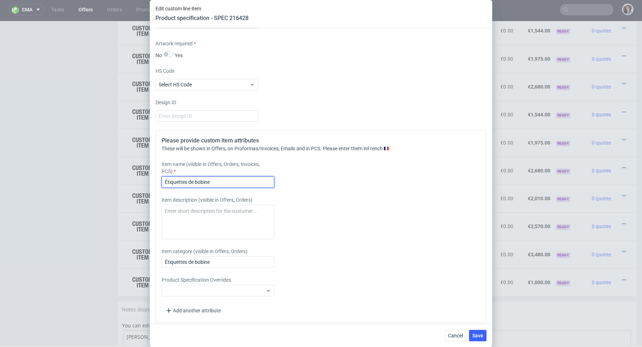
click at [222, 176] on input "Étiquettes de bobine" at bounding box center [218, 181] width 113 height 11
click at [222, 182] on input "Étiquettes de bobine" at bounding box center [218, 181] width 113 height 11
paste input "Rectangle 5 cm wide x 4 cm high"
drag, startPoint x: 197, startPoint y: 179, endPoint x: 148, endPoint y: 179, distance: 49.3
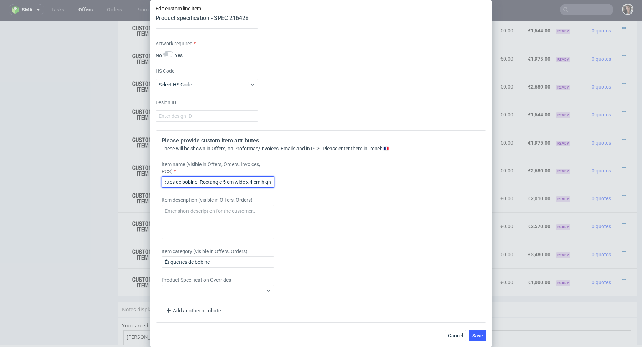
click at [148, 179] on div "Edit custom line item Product specification - SPEC 216428 Supplier Custom Custo…" at bounding box center [321, 173] width 642 height 347
click at [192, 178] on input "Stickers Rectangle 5 cm wide x 4 cm high" at bounding box center [218, 181] width 113 height 11
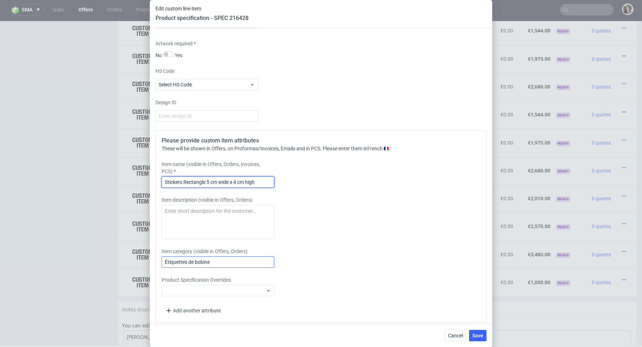
type input "Stickers Rectangle 5 cm wide x 4 cm high"
click at [217, 256] on input "Étiquettes de bobine" at bounding box center [218, 261] width 113 height 11
paste input "Stickers Rectangle 5 cm wide x 4 cm high"
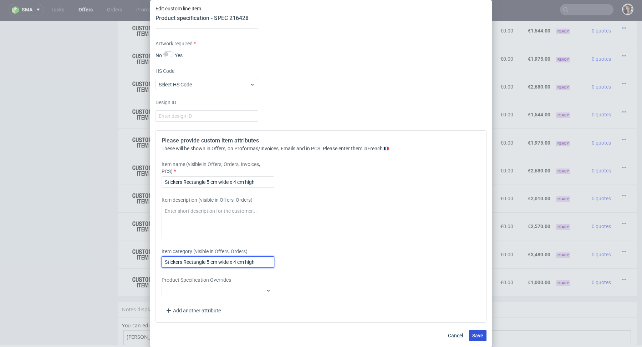
type input "Stickers Rectangle 5 cm wide x 4 cm high"
click at [478, 334] on span "Save" at bounding box center [478, 335] width 11 height 5
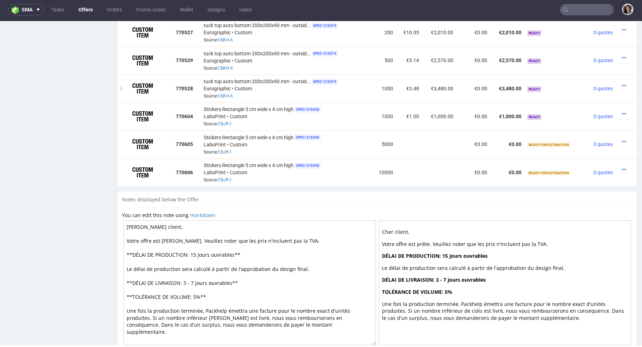
scroll to position [882, 0]
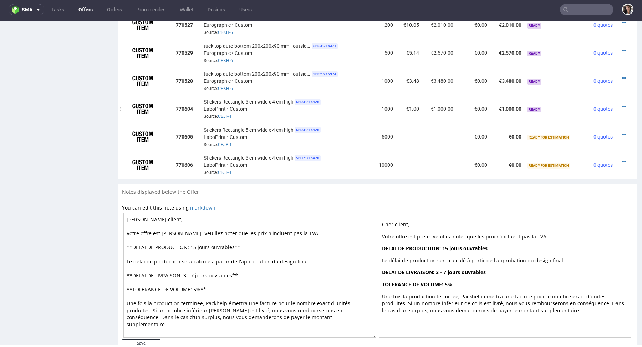
click at [619, 106] on div at bounding box center [624, 106] width 11 height 7
click at [622, 106] on icon at bounding box center [624, 106] width 4 height 5
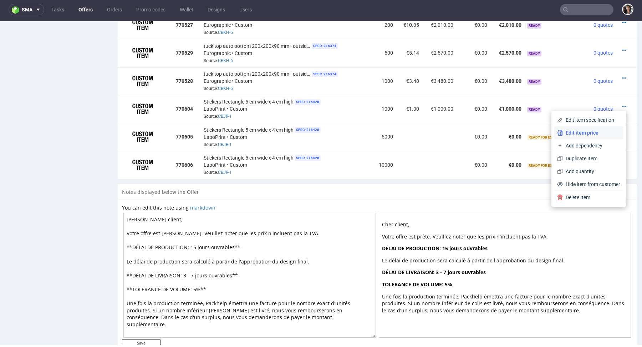
click at [581, 128] on li "Edit item price" at bounding box center [589, 132] width 69 height 13
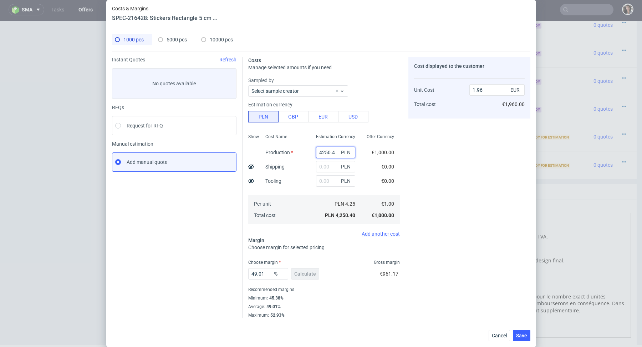
click at [318, 153] on input "4250.4" at bounding box center [335, 152] width 39 height 11
paste input "527"
type input "527"
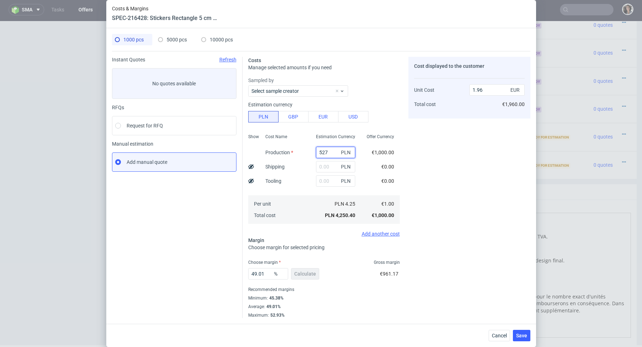
type input "0.24"
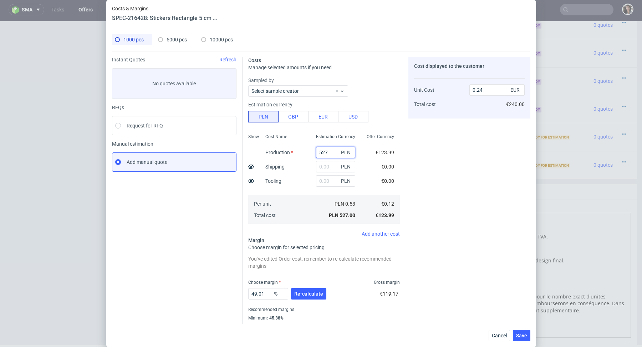
type input "527"
click at [297, 297] on button "Re-calculate" at bounding box center [308, 293] width 35 height 11
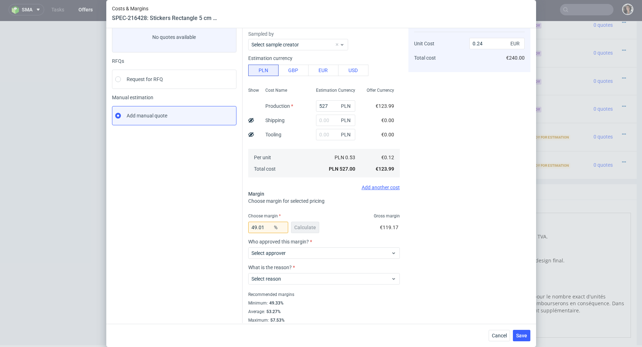
scroll to position [51, 0]
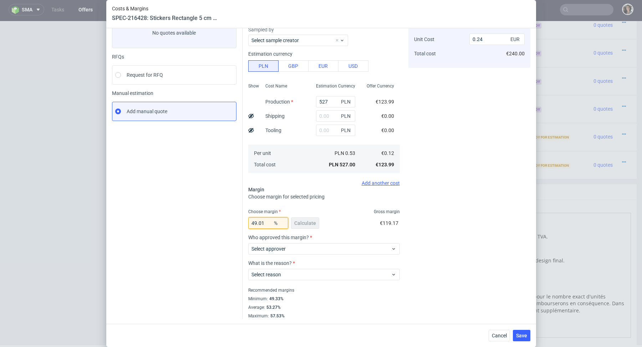
drag, startPoint x: 267, startPoint y: 221, endPoint x: 231, endPoint y: 223, distance: 36.1
click at [231, 223] on div "Instant Quotes Refresh No quotes available RFQs Request for RFQ Manual estimati…" at bounding box center [321, 159] width 419 height 318
type input "50"
type input "0.25"
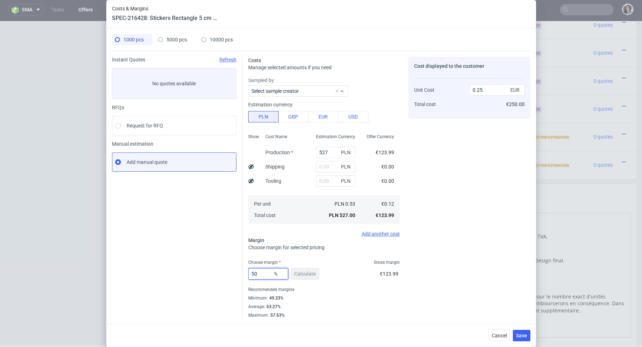
scroll to position [0, 0]
type input "50"
click at [467, 230] on div "Cost displayed to the customer Unit Cost Total cost 0.25 EUR €250.00" at bounding box center [470, 187] width 122 height 261
click at [171, 42] on div "5000 pcs" at bounding box center [172, 39] width 29 height 11
type input "0"
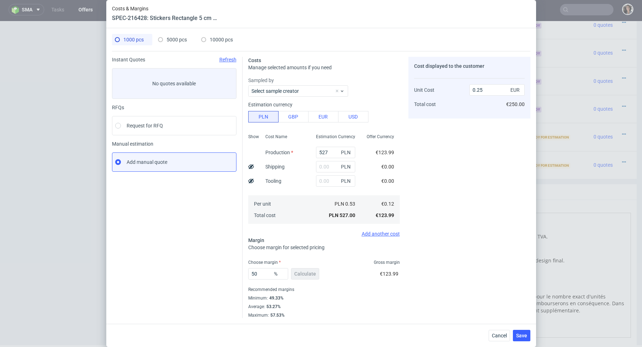
type input "0"
click at [325, 152] on input "text" at bounding box center [335, 152] width 39 height 11
paste input "863.91"
type input "863.91"
type input "0.04"
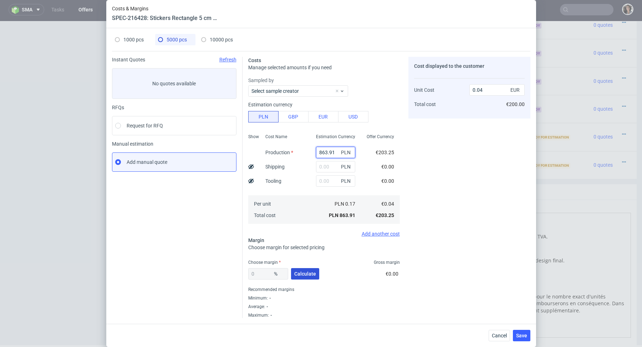
type input "863.91"
click at [304, 272] on span "Calculate" at bounding box center [305, 273] width 22 height 5
type input "49.98"
type input "0.08"
click at [210, 38] on span "10000 pcs" at bounding box center [221, 40] width 23 height 6
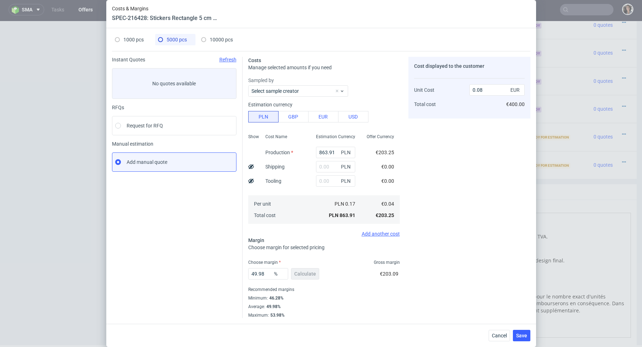
type input "0"
click at [323, 153] on input "text" at bounding box center [335, 152] width 39 height 11
paste input "1268.65"
type input "1268.65"
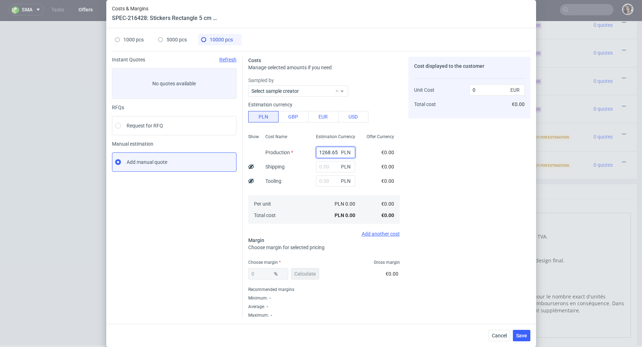
type input "0.03"
type input "1268.65"
click at [304, 271] on span "Calculate" at bounding box center [305, 273] width 22 height 5
type input "47.42"
type input "0.06"
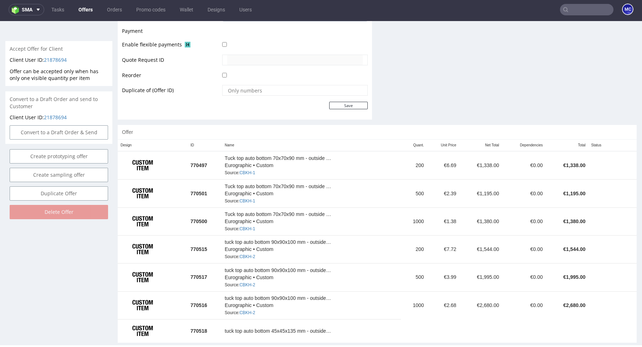
scroll to position [316, 0]
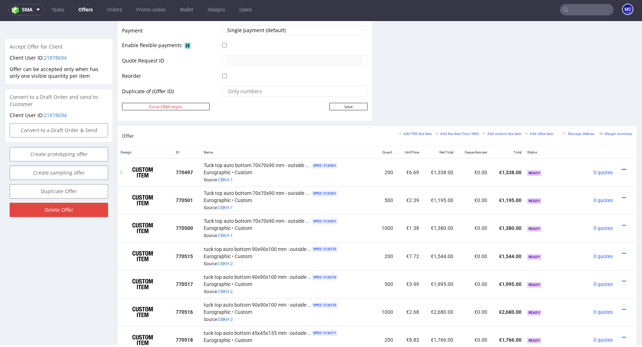
click at [622, 167] on icon at bounding box center [624, 169] width 4 height 5
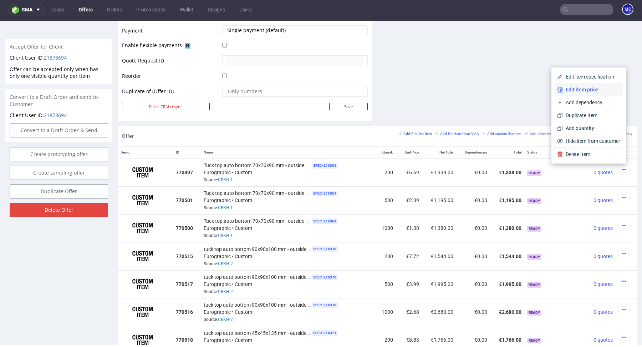
click at [570, 90] on span "Edit item price" at bounding box center [591, 89] width 57 height 7
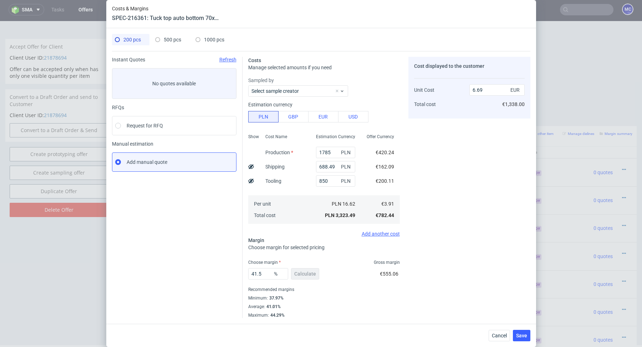
click at [170, 41] on span "500 pcs" at bounding box center [172, 40] width 17 height 6
type input "2110"
type input "41.78"
type input "2.39"
click at [324, 168] on input "text" at bounding box center [335, 166] width 39 height 11
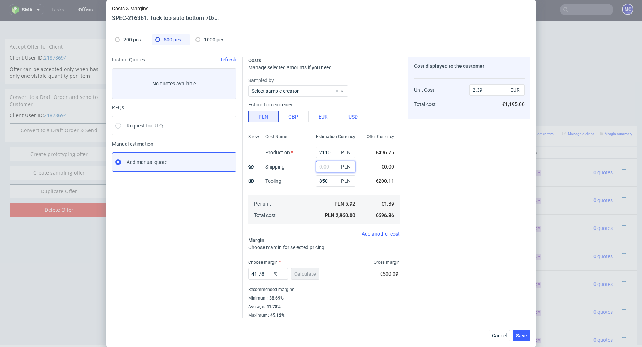
paste input "688.49"
type input "688.49"
type input "2.95"
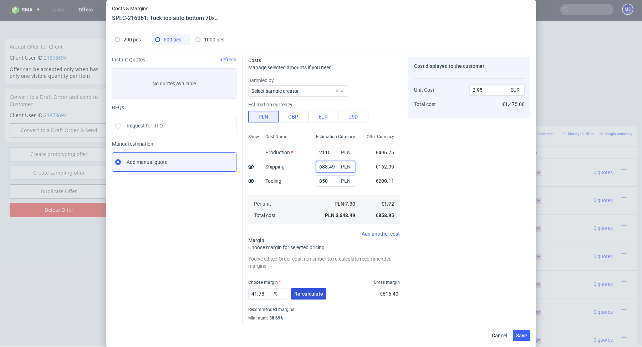
type input "688.49"
click at [304, 293] on span "Re-calculate" at bounding box center [308, 293] width 29 height 5
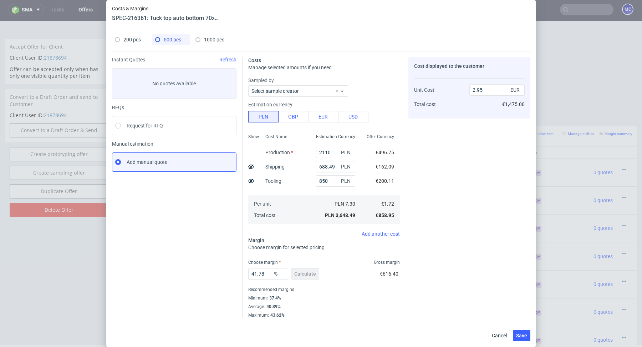
click at [207, 37] on span "1000 pcs" at bounding box center [214, 40] width 20 height 6
type input "2640"
type input "40.68"
type input "1.38"
click at [323, 168] on input "text" at bounding box center [335, 166] width 39 height 11
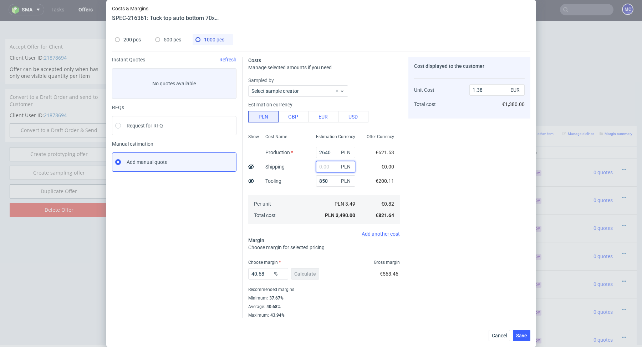
paste input "688.49"
type input "688.49"
type input "1.66"
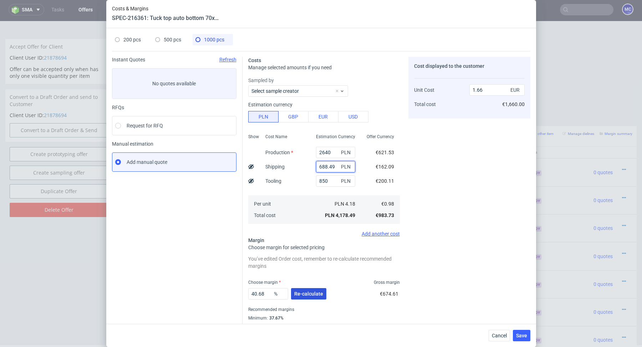
type input "688.49"
click at [305, 292] on span "Re-calculate" at bounding box center [308, 293] width 29 height 5
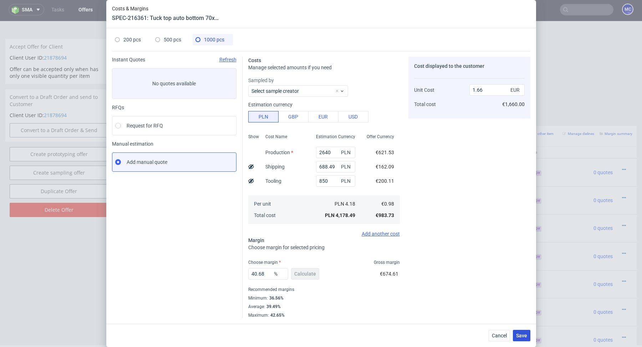
click at [517, 335] on span "Save" at bounding box center [521, 335] width 11 height 5
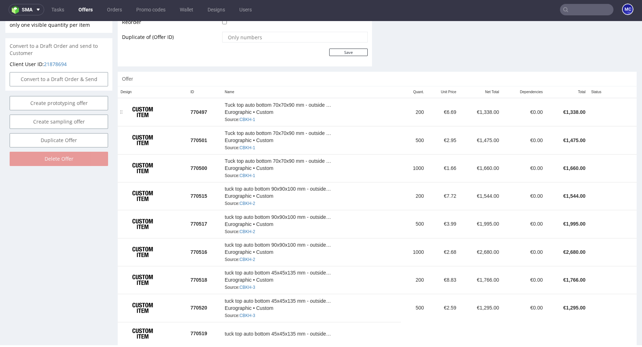
scroll to position [377, 0]
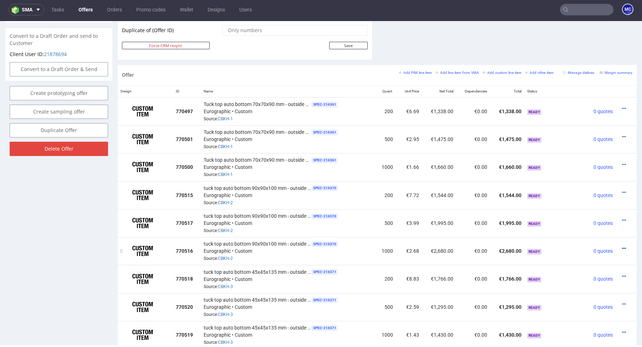
click at [622, 246] on icon at bounding box center [624, 248] width 4 height 5
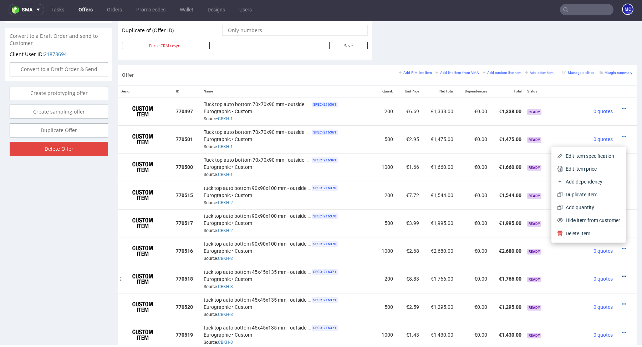
click at [622, 275] on icon at bounding box center [624, 276] width 4 height 5
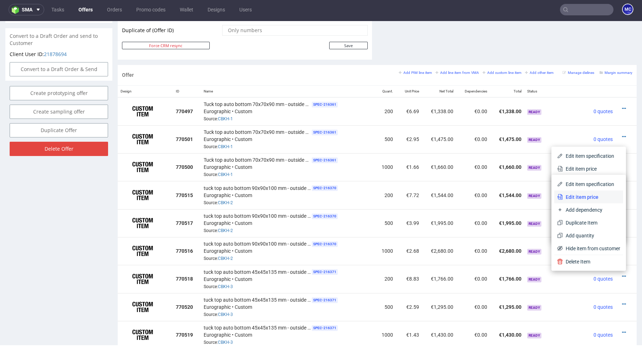
click at [580, 197] on span "Edit item price" at bounding box center [591, 196] width 57 height 7
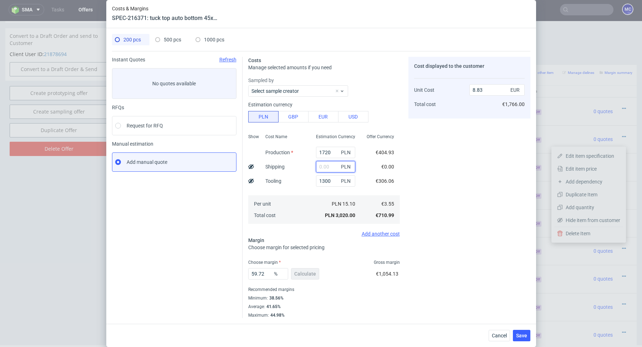
click at [327, 171] on input "text" at bounding box center [335, 166] width 39 height 11
paste input "688.49"
type input "688.49"
type input "10.84"
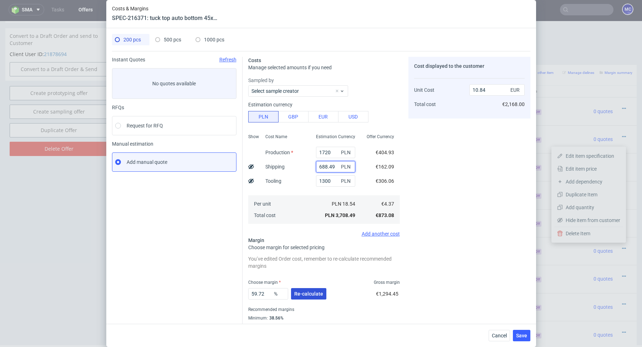
type input "688.49"
click at [302, 289] on button "Re-calculate" at bounding box center [308, 293] width 35 height 11
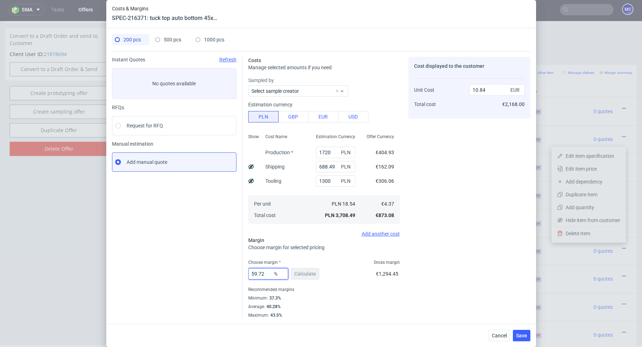
drag, startPoint x: 267, startPoint y: 275, endPoint x: 244, endPoint y: 275, distance: 23.2
click at [244, 275] on div "Costs Manage selected amounts if you need Sampled by Select sample creator Esti…" at bounding box center [387, 184] width 288 height 267
type input "405"
type input "-1.43"
type input "40.5"
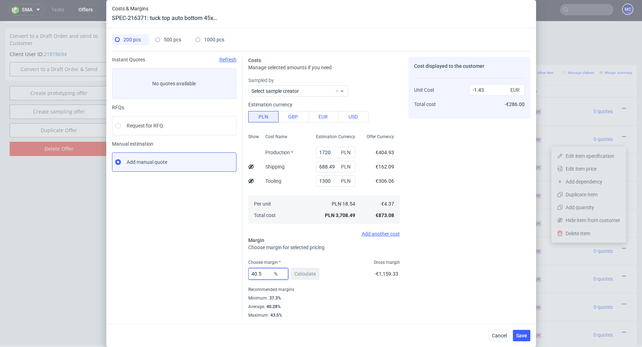
type input "7.34"
type input "40.5"
click at [170, 30] on div "200 pcs 500 pcs 1000 pcs Instant Quotes Refresh No quotes available RFQs Reques…" at bounding box center [321, 176] width 430 height 296
click at [170, 36] on div "500 pcs" at bounding box center [168, 39] width 26 height 11
type input "1940"
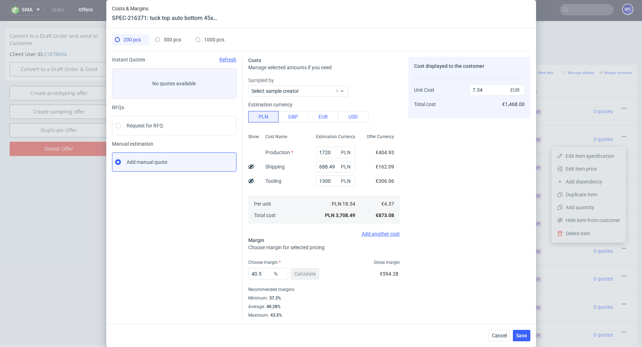
type input "41.18"
type input "2.59"
click at [326, 169] on input "text" at bounding box center [335, 166] width 39 height 11
paste input "688.49"
type input "688.49"
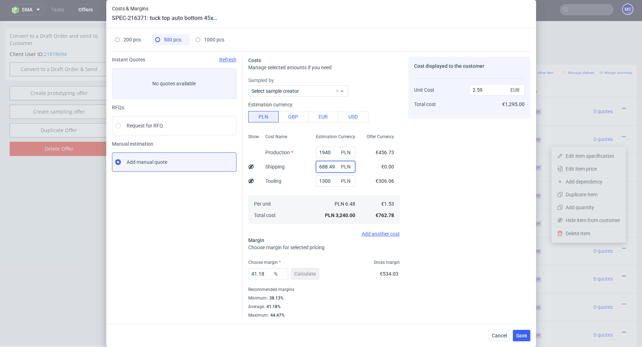
type input "3.14"
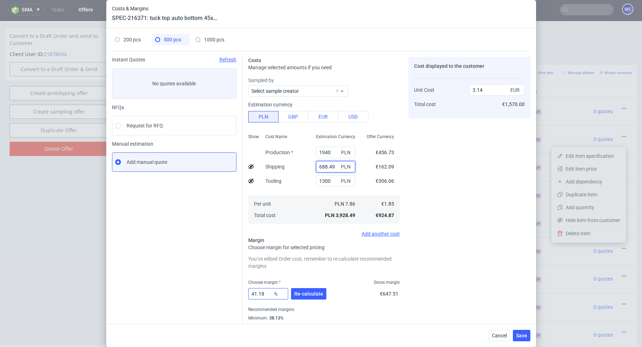
type input "688.49"
click at [264, 293] on input "41.18" at bounding box center [268, 293] width 40 height 11
type input "41.4"
type input "3.15"
type input "41.4"
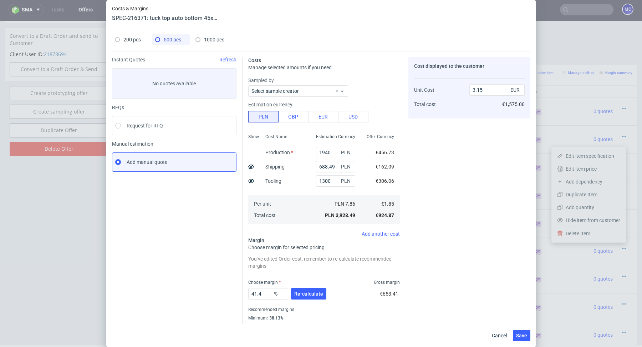
click at [239, 293] on div "Instant Quotes Refresh No quotes available RFQs Request for RFQ Manual estimati…" at bounding box center [177, 197] width 131 height 281
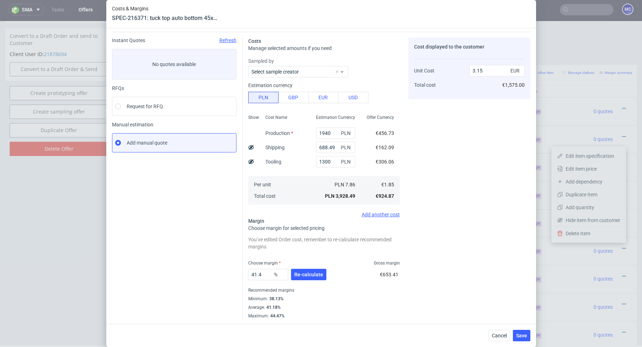
scroll to position [0, 0]
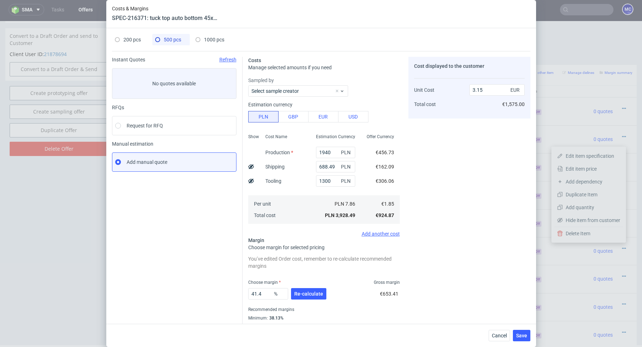
click at [215, 39] on span "1000 pcs" at bounding box center [214, 40] width 20 height 6
type input "2310"
type input "40.46"
type input "1.43"
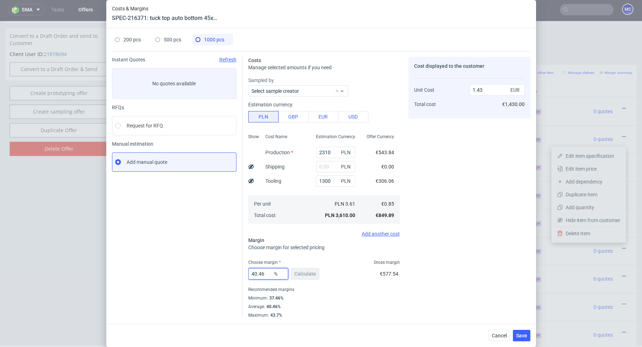
click at [263, 277] on input "40.46" at bounding box center [268, 273] width 40 height 11
click at [329, 165] on input "text" at bounding box center [335, 166] width 39 height 11
paste input "688.49"
type input "688.49"
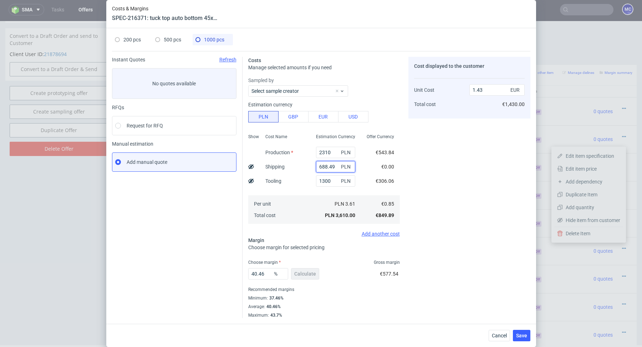
type input "1.7"
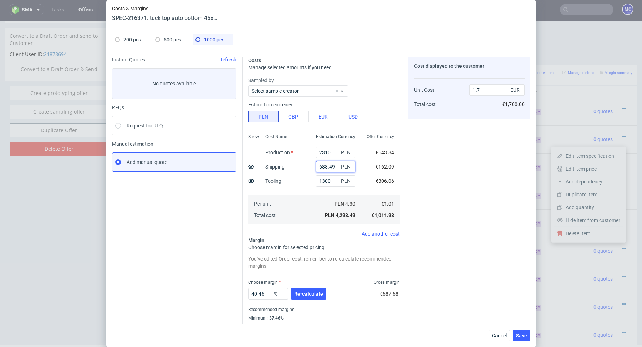
type input "688.49"
click at [308, 286] on div "40.46 % Re-calculate" at bounding box center [288, 295] width 80 height 20
click at [308, 291] on span "Re-calculate" at bounding box center [308, 293] width 29 height 5
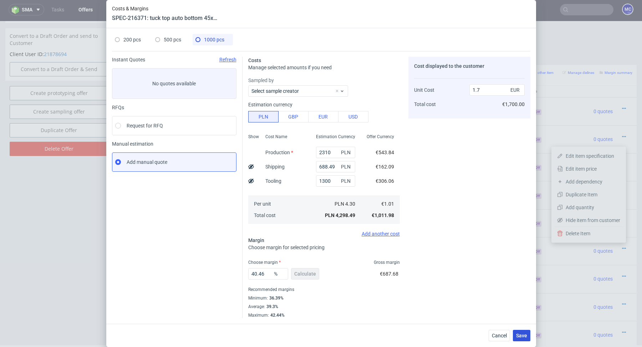
click at [523, 334] on span "Save" at bounding box center [521, 335] width 11 height 5
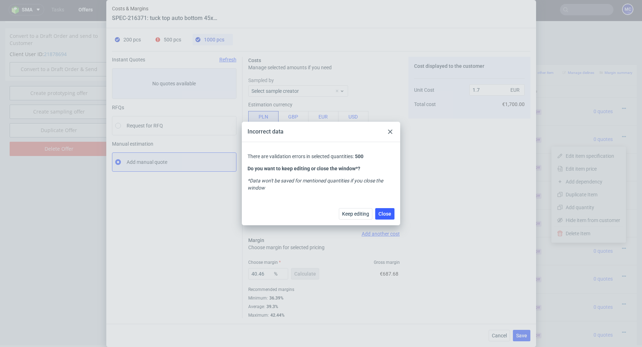
click at [390, 130] on icon at bounding box center [390, 132] width 4 height 4
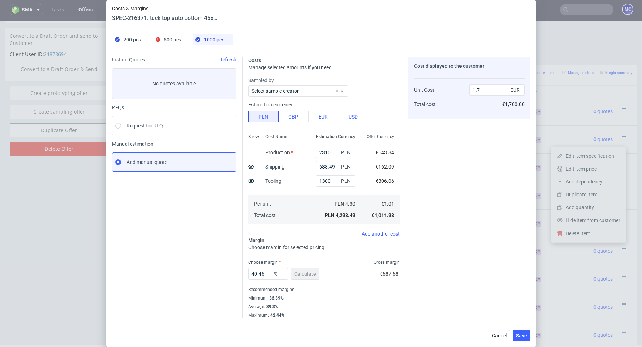
click at [172, 45] on div "500 pcs" at bounding box center [168, 39] width 26 height 11
type input "1940"
type input "41.4"
type input "3.15"
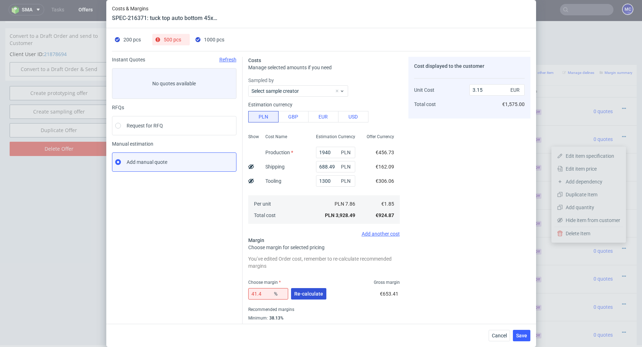
click at [308, 293] on span "Re-calculate" at bounding box center [308, 293] width 29 height 5
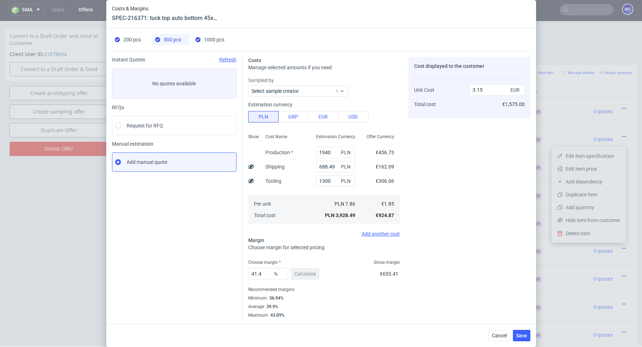
click at [211, 44] on div "1000 pcs" at bounding box center [210, 39] width 29 height 11
type input "2310"
type input "40.46"
type input "1.7"
drag, startPoint x: 259, startPoint y: 272, endPoint x: 280, endPoint y: 272, distance: 20.7
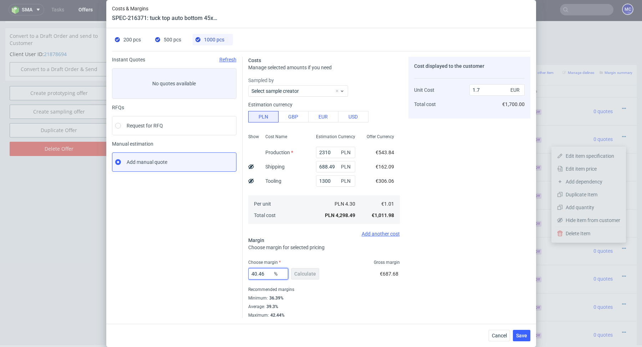
click at [280, 272] on div "40.46 %" at bounding box center [268, 273] width 40 height 11
type input "40"
type input "1.69"
type input "40"
click at [325, 297] on div "Minimum : 36.39%" at bounding box center [324, 298] width 152 height 9
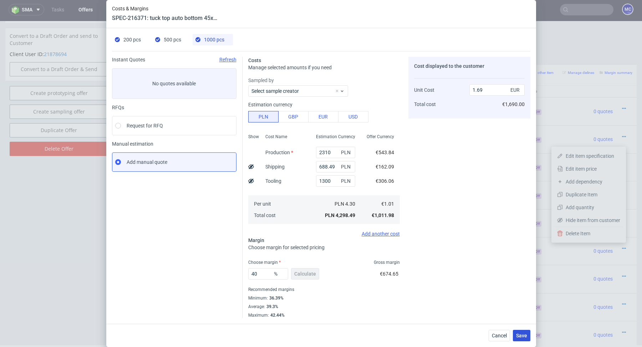
click at [524, 335] on span "Save" at bounding box center [521, 335] width 11 height 5
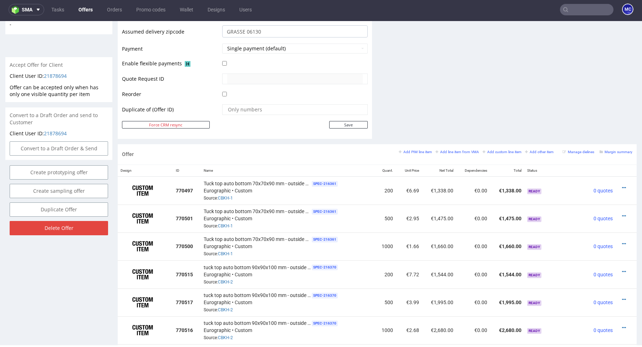
scroll to position [179, 0]
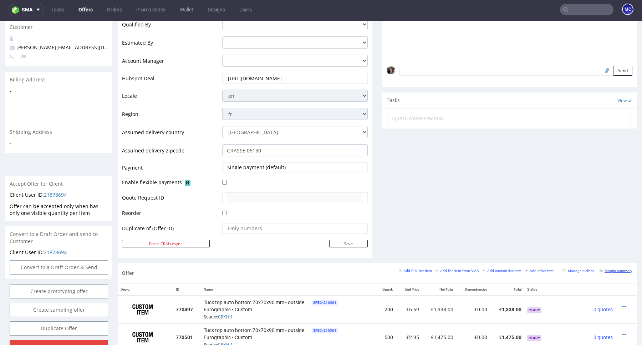
click at [616, 269] on small "Margin summary" at bounding box center [616, 271] width 33 height 4
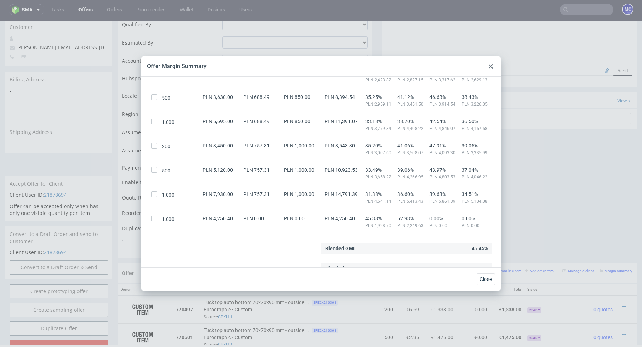
scroll to position [372, 0]
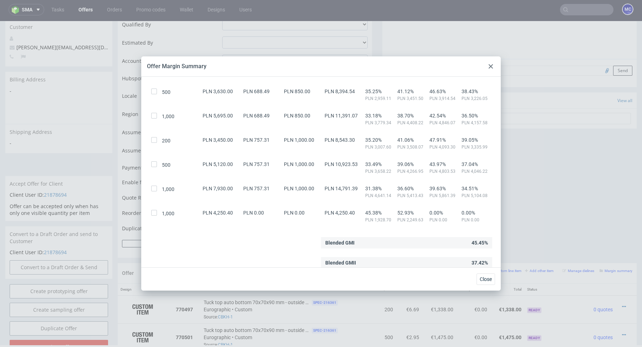
click at [491, 64] on div at bounding box center [491, 66] width 9 height 9
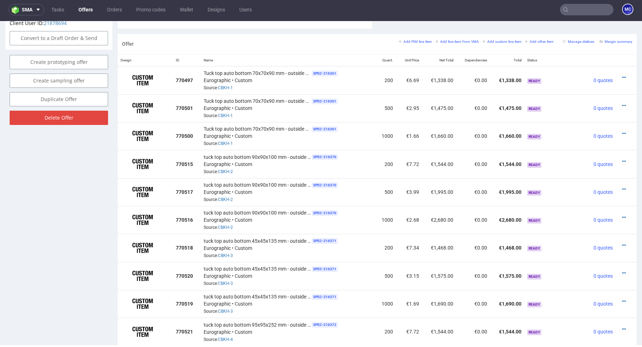
scroll to position [363, 0]
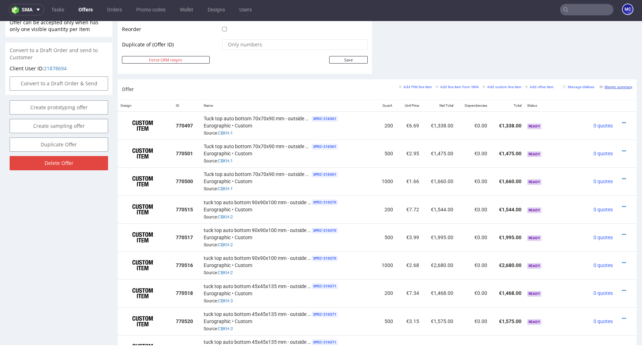
click at [615, 85] on small "Margin summary" at bounding box center [616, 87] width 33 height 4
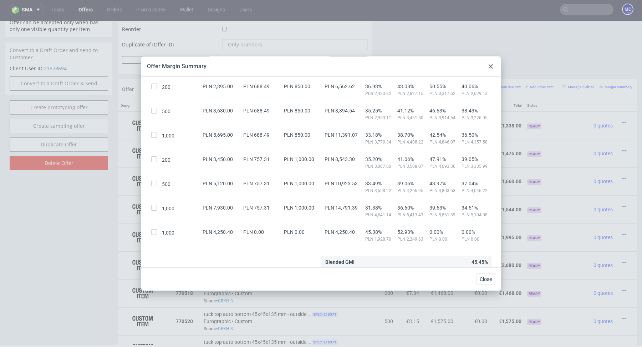
scroll to position [372, 0]
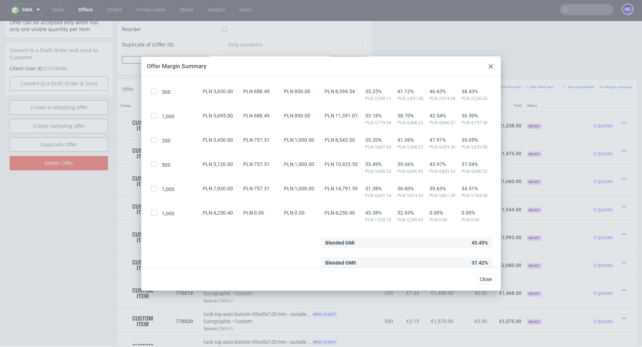
click at [490, 66] on use at bounding box center [491, 66] width 4 height 4
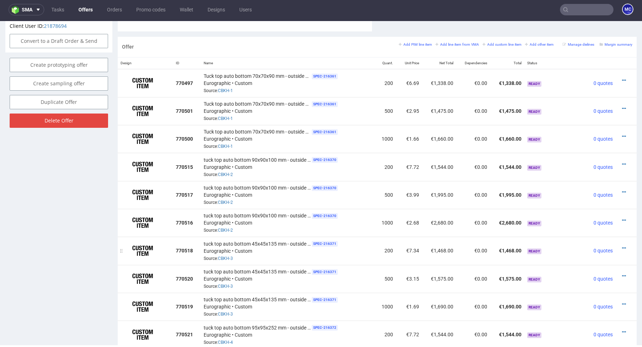
scroll to position [375, 0]
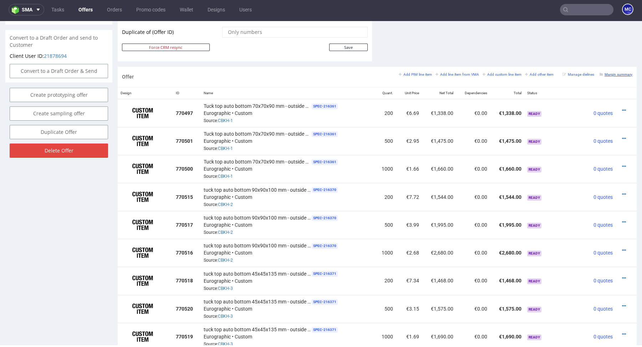
click at [612, 72] on link "Margin summary" at bounding box center [616, 74] width 33 height 5
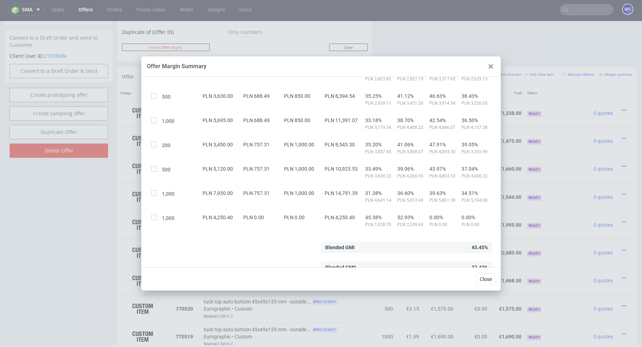
scroll to position [372, 0]
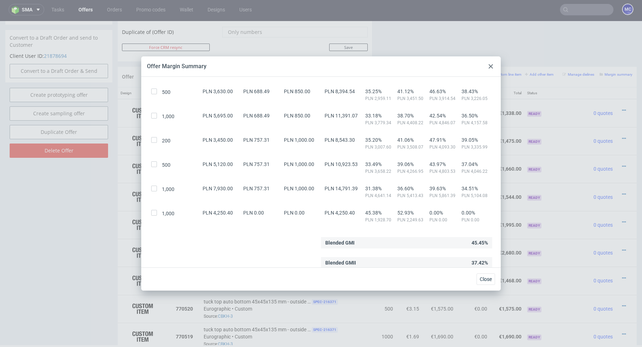
click at [491, 64] on div at bounding box center [491, 66] width 9 height 9
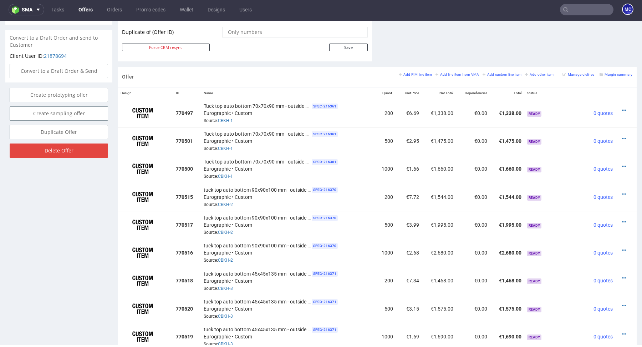
scroll to position [0, 0]
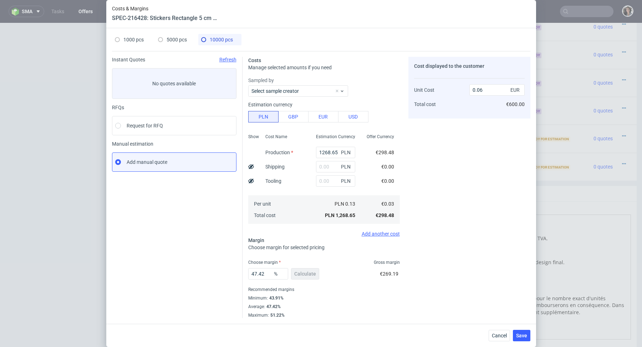
scroll to position [2, 0]
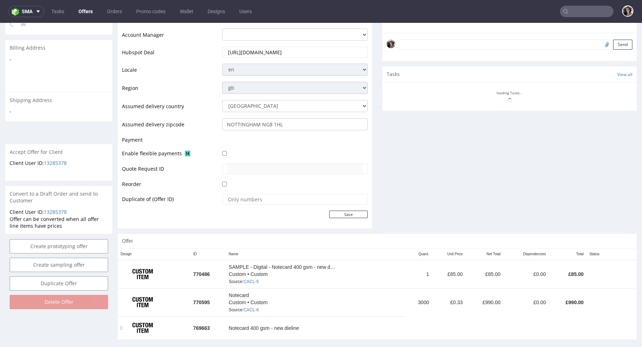
scroll to position [217, 0]
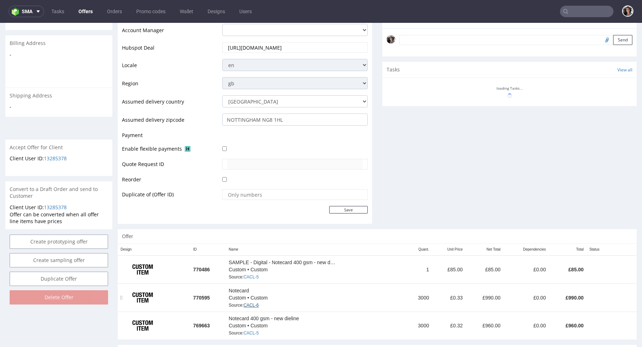
click at [255, 303] on link "CACL-6" at bounding box center [251, 305] width 15 height 5
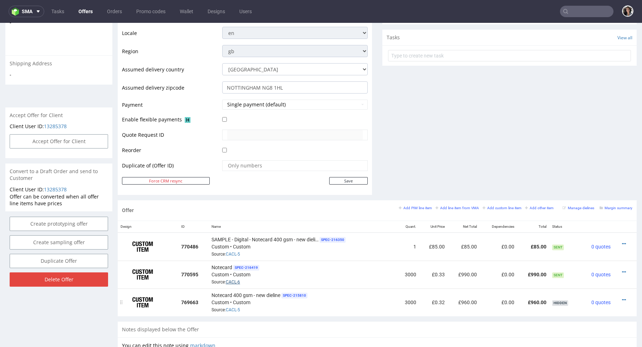
scroll to position [281, 0]
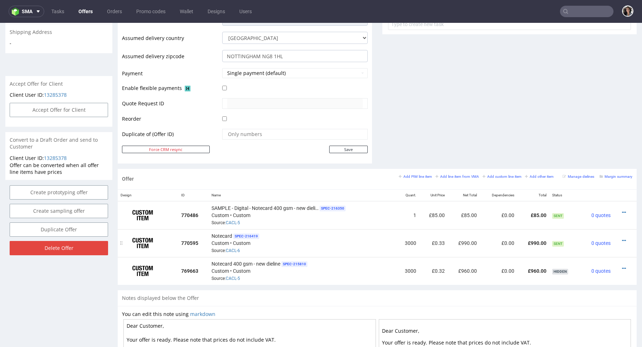
click at [617, 241] on div at bounding box center [623, 240] width 13 height 7
click at [617, 238] on div at bounding box center [623, 240] width 13 height 7
click at [622, 238] on icon at bounding box center [624, 240] width 4 height 5
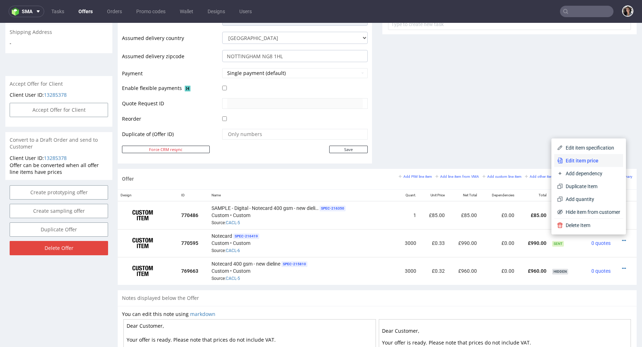
click at [581, 163] on span "Edit item price" at bounding box center [591, 160] width 57 height 7
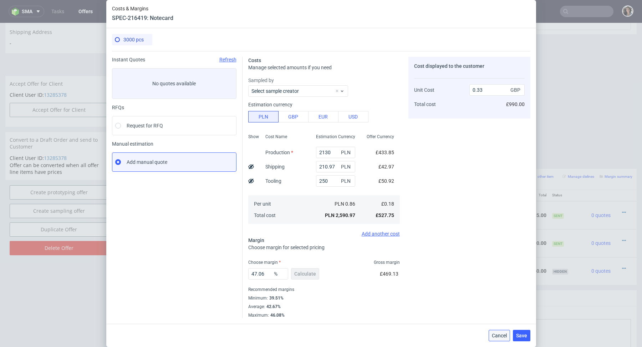
click at [495, 335] on span "Cancel" at bounding box center [499, 335] width 15 height 5
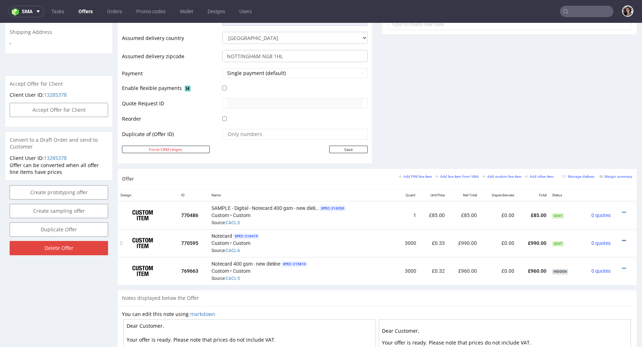
click at [622, 238] on link at bounding box center [624, 241] width 4 height 6
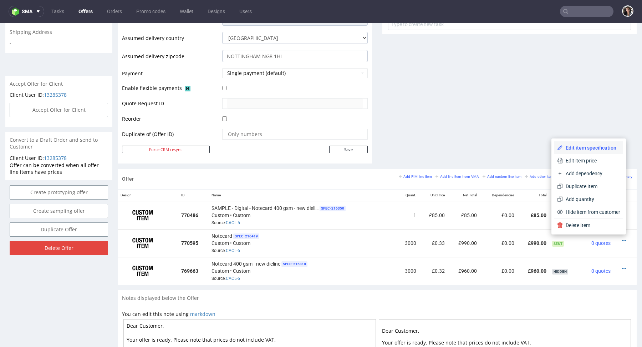
click at [583, 143] on li "Edit item specification" at bounding box center [589, 147] width 69 height 13
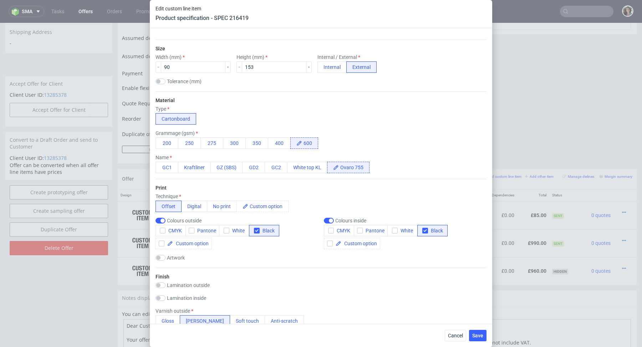
scroll to position [182, 0]
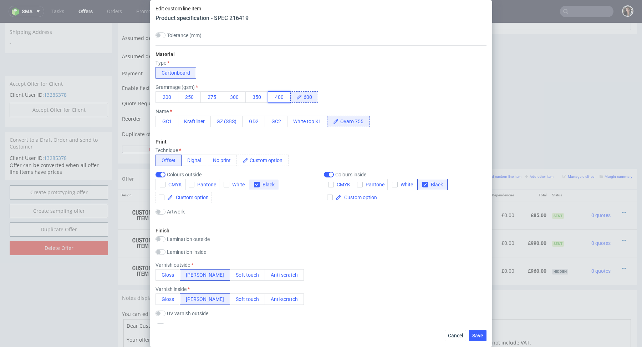
click at [279, 101] on button "400" at bounding box center [279, 96] width 23 height 11
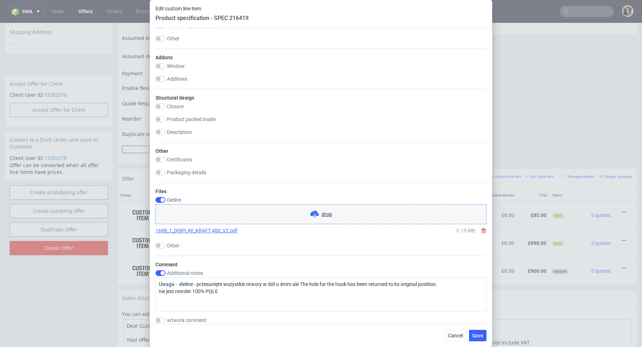
scroll to position [761, 0]
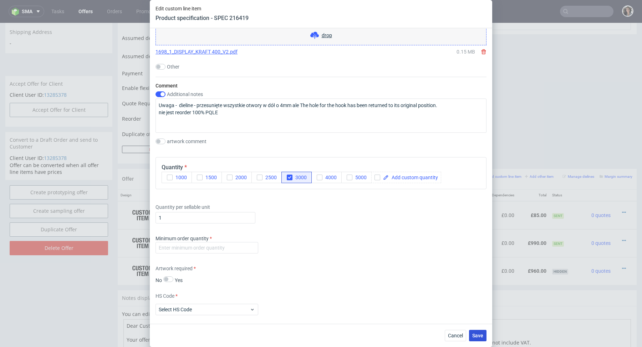
click at [476, 333] on span "Save" at bounding box center [478, 335] width 11 height 5
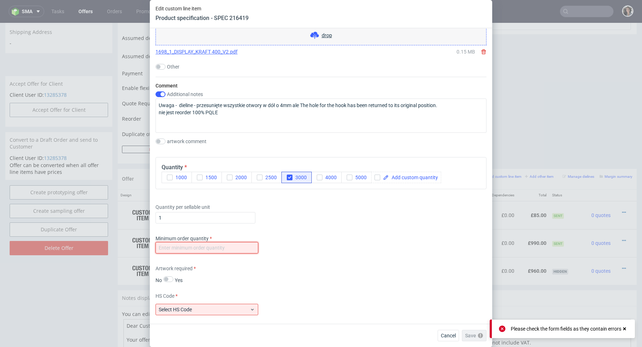
click at [234, 245] on input "number" at bounding box center [207, 247] width 103 height 11
type input "1"
click at [318, 253] on div "Minimum order quantity 1" at bounding box center [321, 245] width 331 height 21
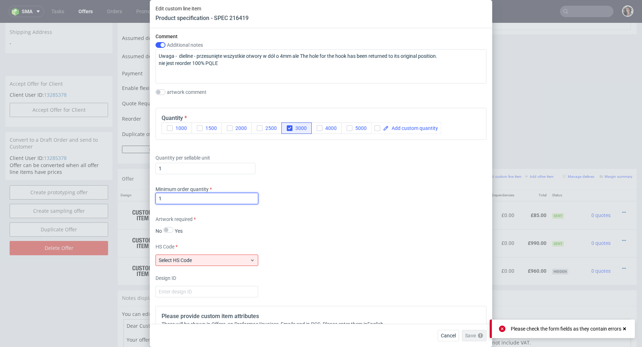
scroll to position [881, 0]
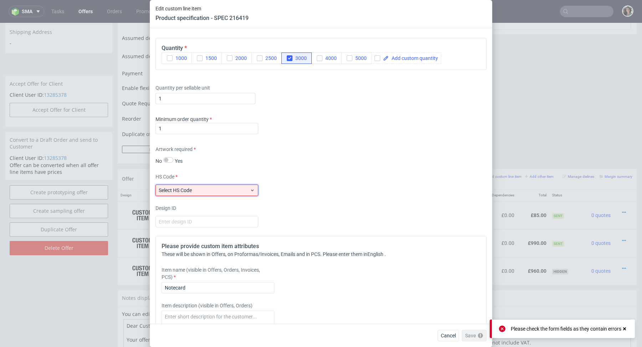
click at [216, 188] on span "Select HS Code" at bounding box center [204, 190] width 91 height 7
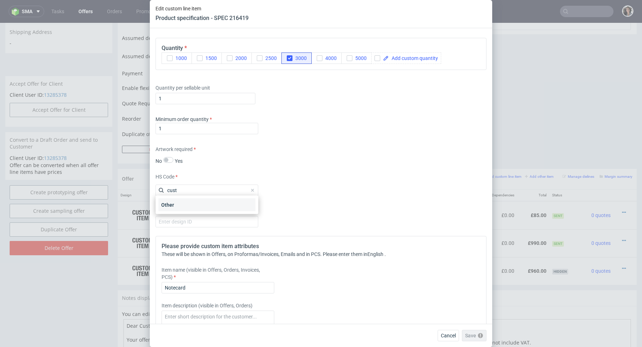
type input "cust"
click at [220, 207] on div "Other" at bounding box center [206, 204] width 97 height 13
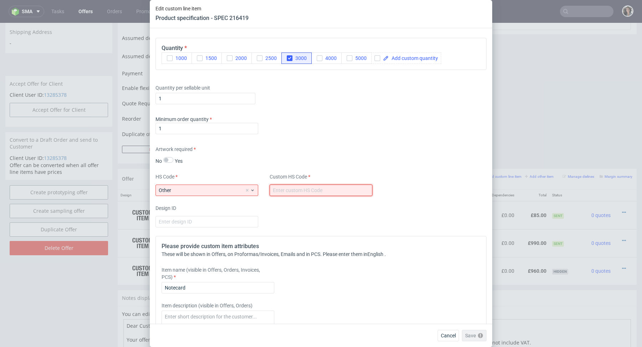
click at [297, 185] on input "text" at bounding box center [321, 190] width 103 height 11
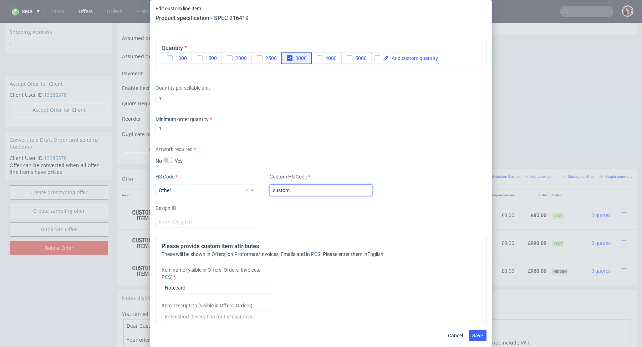
type input "custom"
click at [309, 212] on div "Design ID" at bounding box center [321, 216] width 331 height 23
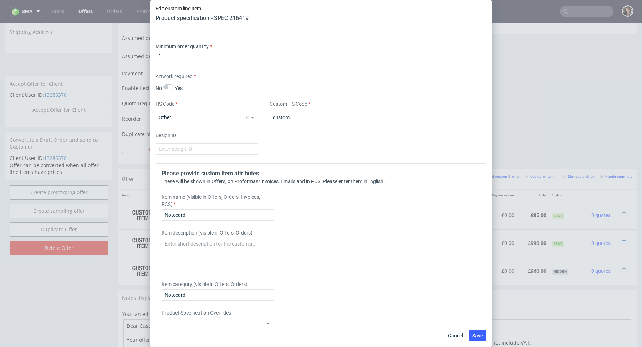
scroll to position [988, 0]
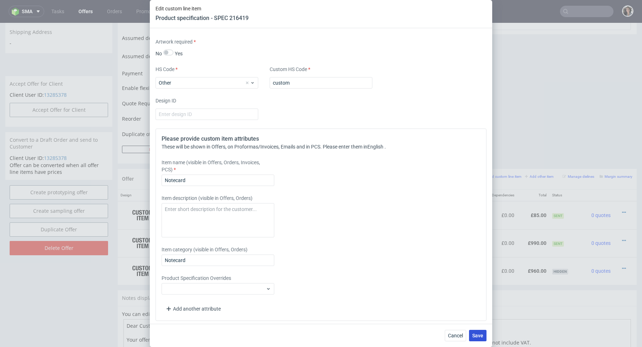
click at [481, 339] on button "Save" at bounding box center [477, 335] width 17 height 11
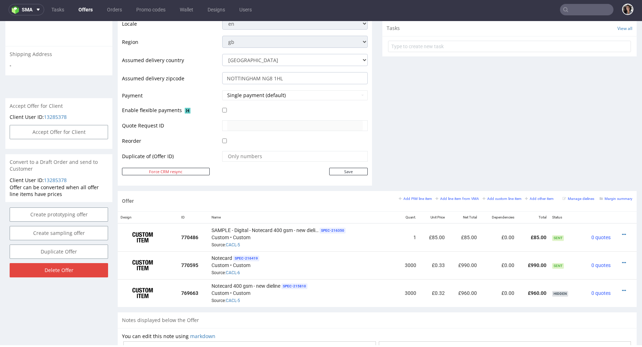
scroll to position [349, 0]
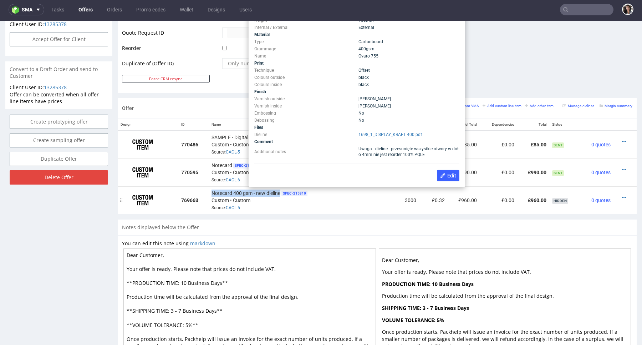
drag, startPoint x: 209, startPoint y: 193, endPoint x: 281, endPoint y: 191, distance: 72.5
click at [281, 191] on td "Notecard 400 gsm - new dieline SPEC- 215810 Custom • Custom Source: CACL-5" at bounding box center [303, 200] width 188 height 28
copy span "Notecard 400 gsm - new dieline"
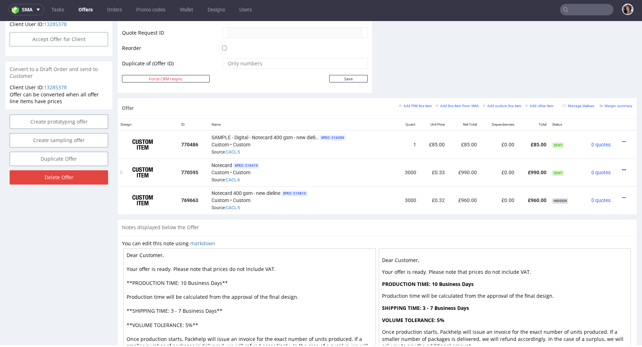
click at [622, 168] on icon at bounding box center [624, 169] width 4 height 5
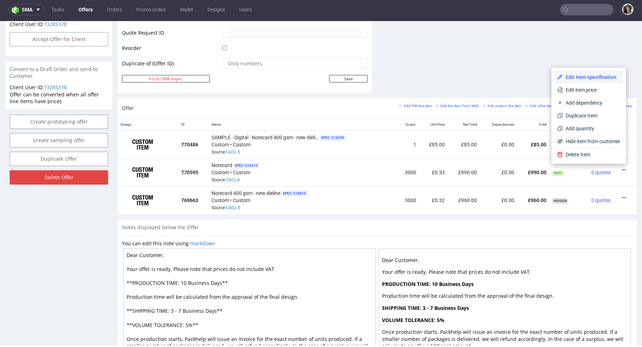
click at [572, 76] on span "Edit item specification" at bounding box center [591, 77] width 57 height 7
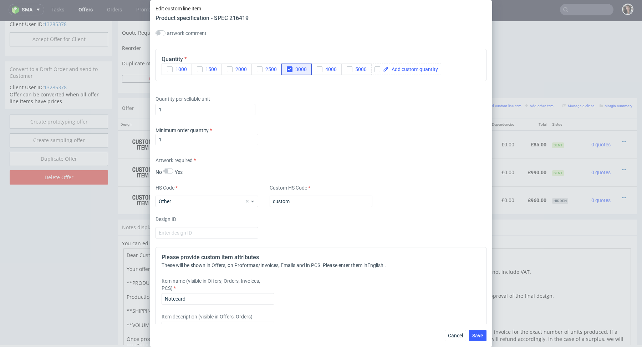
scroll to position [988, 0]
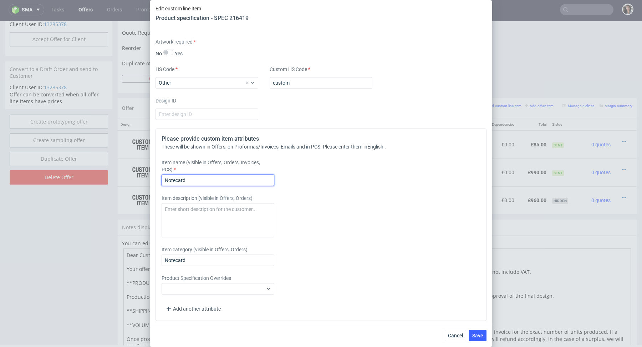
click at [245, 175] on input "Notecard" at bounding box center [218, 180] width 113 height 11
click at [244, 182] on input "Notecard" at bounding box center [218, 180] width 113 height 11
paste input "Notecard 400 gsm - new dieline"
drag, startPoint x: 186, startPoint y: 178, endPoint x: 133, endPoint y: 181, distance: 53.3
click at [133, 181] on div "Edit custom line item Product specification - SPEC 216419 Supplier Comgraph Tec…" at bounding box center [321, 173] width 642 height 347
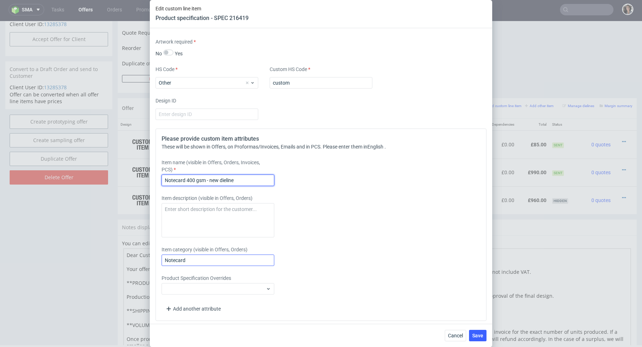
type input "Notecard 400 gsm - new dieline"
drag, startPoint x: 200, startPoint y: 260, endPoint x: 118, endPoint y: 260, distance: 82.4
click at [118, 260] on div "Edit custom line item Product specification - SPEC 216419 Supplier Comgraph Tec…" at bounding box center [321, 173] width 642 height 347
paste input "400 gsm - new dieline"
type input "Notecard 400 gsm - new dieline"
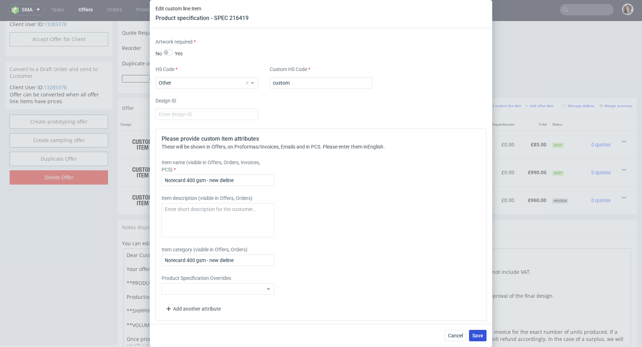
click at [481, 335] on span "Save" at bounding box center [478, 335] width 11 height 5
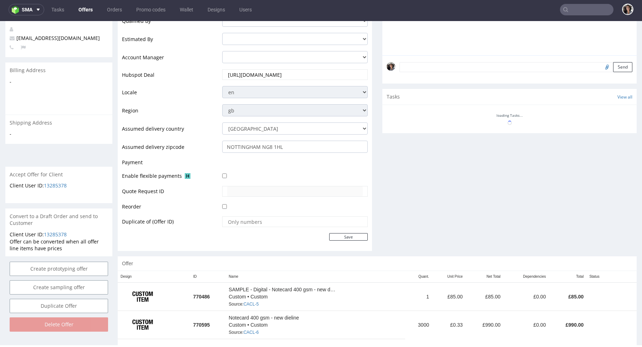
scroll to position [217, 0]
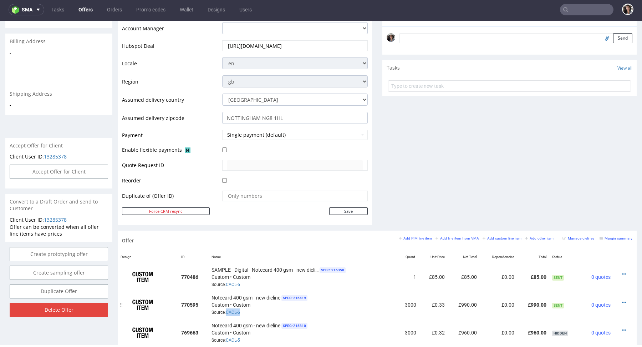
copy link "CACL-6"
drag, startPoint x: 274, startPoint y: 304, endPoint x: 226, endPoint y: 313, distance: 48.8
click at [226, 313] on div "Notecard 400 gsm - new dieline SPEC- 216419 Custom • Custom Source: CACL-6" at bounding box center [303, 305] width 182 height 22
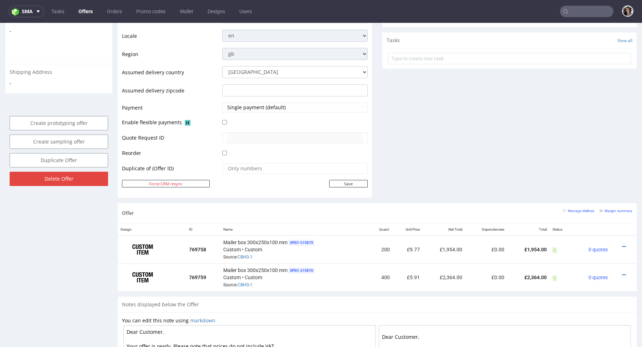
scroll to position [298, 0]
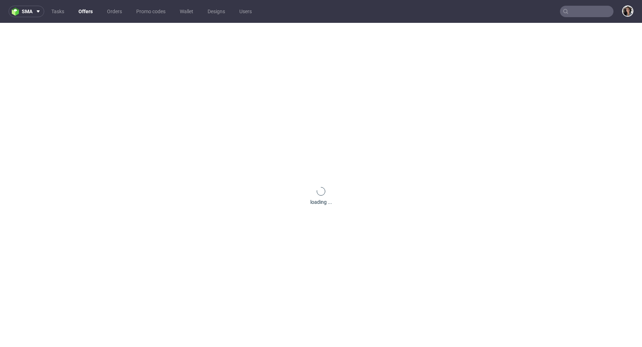
click at [575, 5] on nav "sma Tasks Offers Orders Promo codes Wallet Designs Users" at bounding box center [321, 11] width 642 height 23
paste input "[EMAIL_ADDRESS][DOMAIN_NAME]"
click at [587, 13] on input "text" at bounding box center [587, 11] width 54 height 11
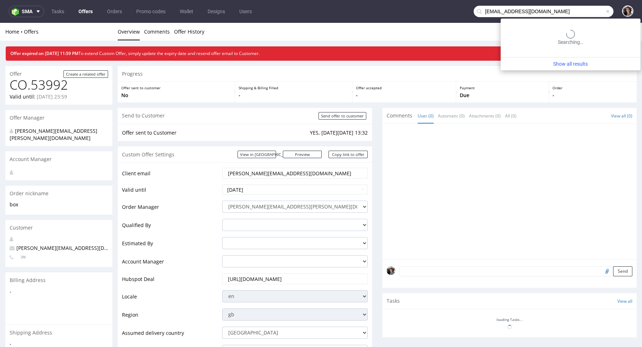
type input "[EMAIL_ADDRESS][DOMAIN_NAME]"
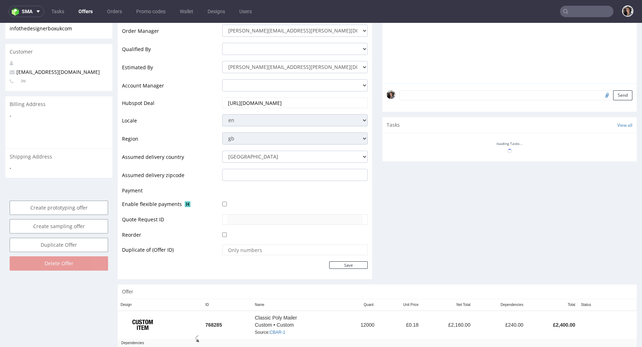
scroll to position [269, 0]
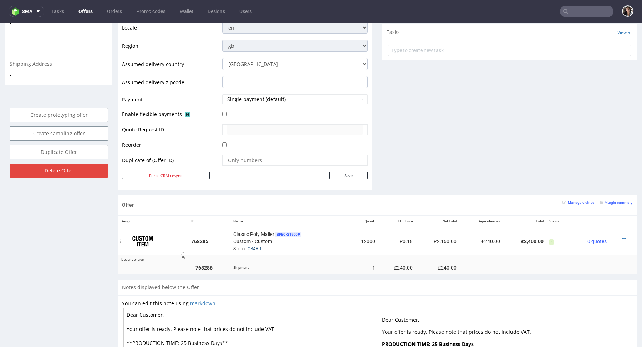
click at [256, 248] on link "CBAR-1" at bounding box center [255, 248] width 14 height 5
